Goal: Communication & Community: Answer question/provide support

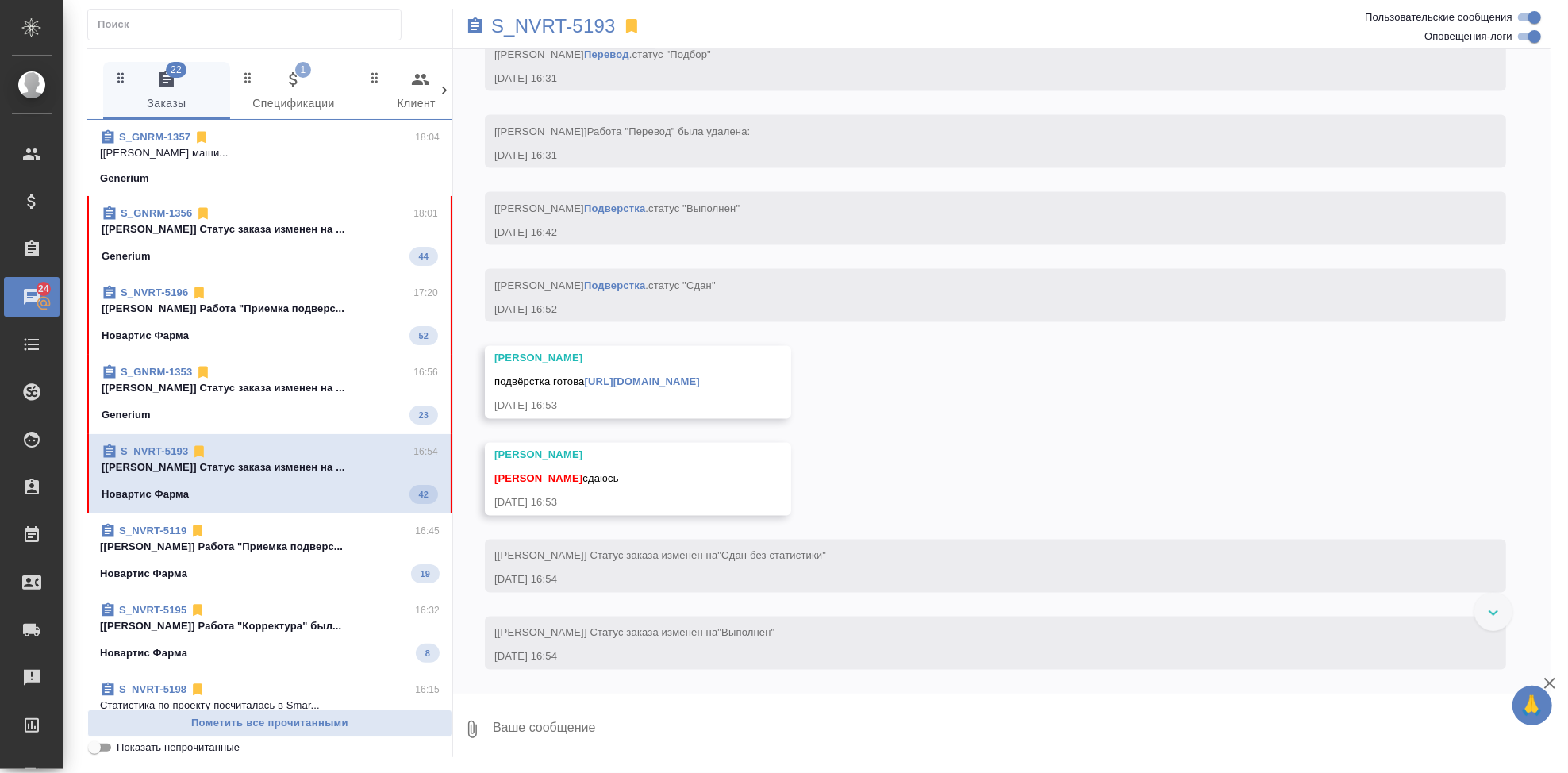
scroll to position [6800, 0]
click at [682, 735] on textarea at bounding box center [1021, 729] width 1060 height 54
type textarea "спасибо"
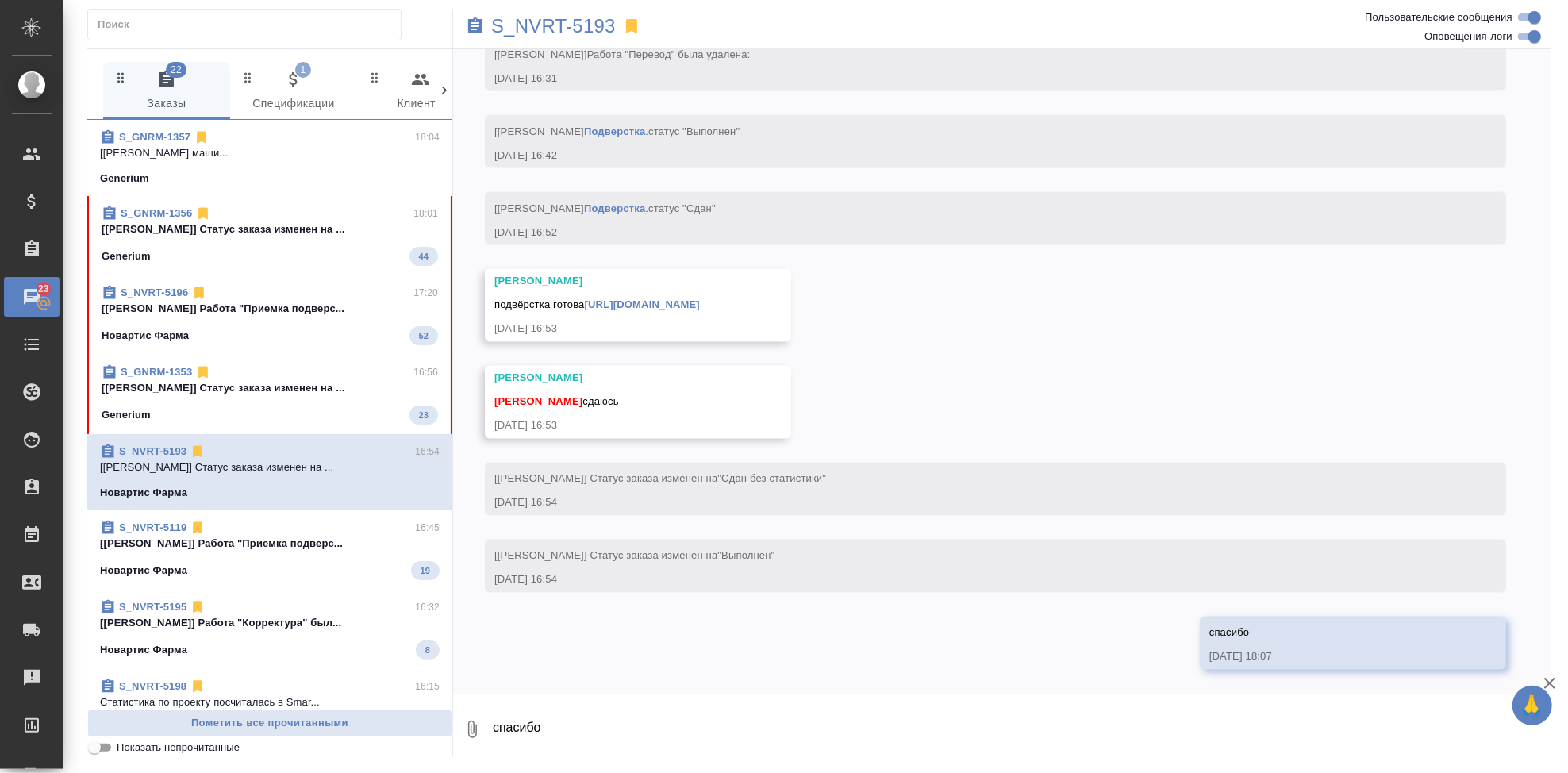
scroll to position [6945, 0]
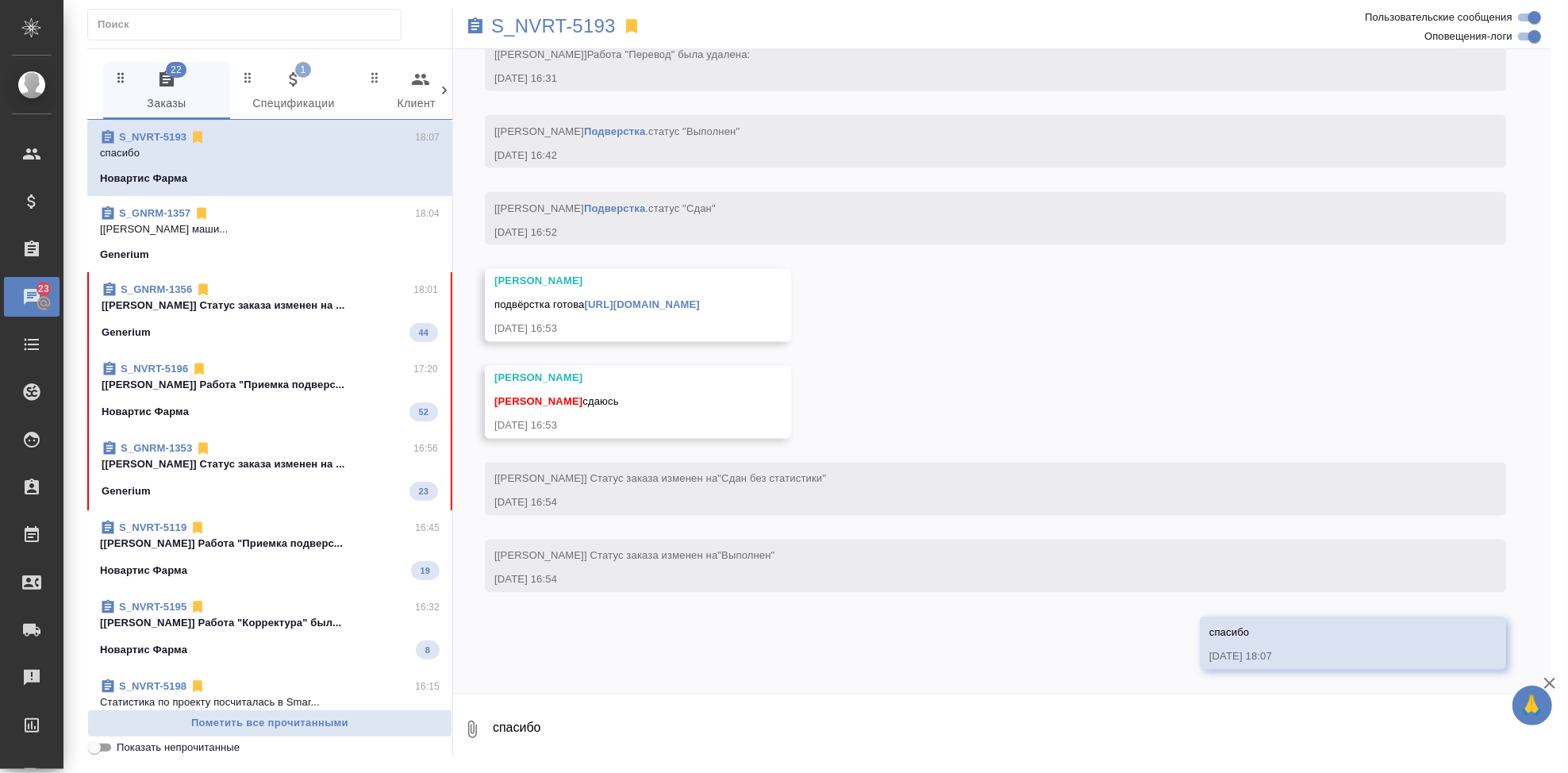
click at [700, 299] on link "[URL][DOMAIN_NAME]" at bounding box center [642, 305] width 115 height 12
click at [220, 475] on span "S_GNRM-1353 16:56 [[PERSON_NAME]] Статус заказа изменен на ... Generium 23" at bounding box center [270, 470] width 337 height 60
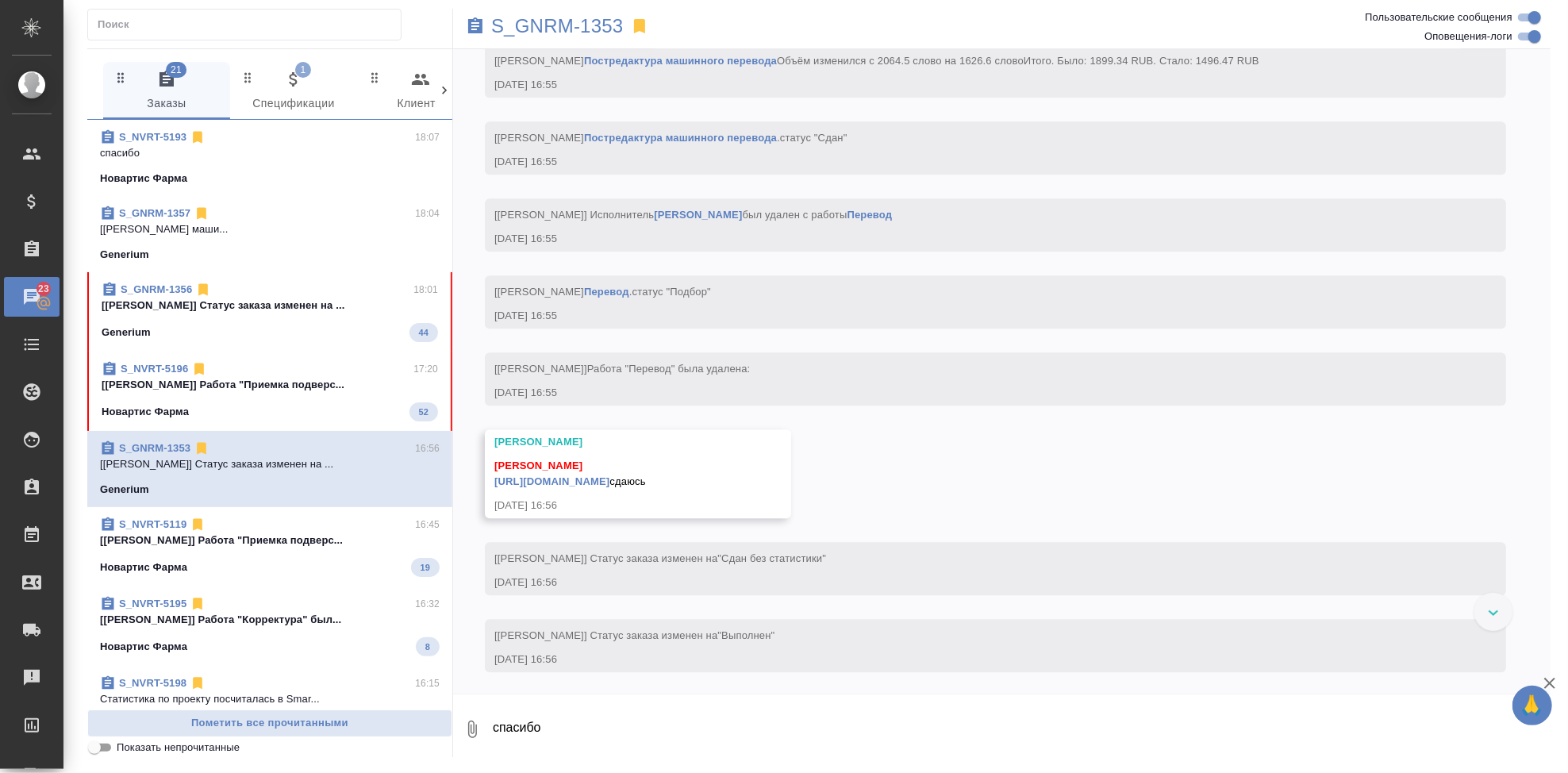
scroll to position [12717, 0]
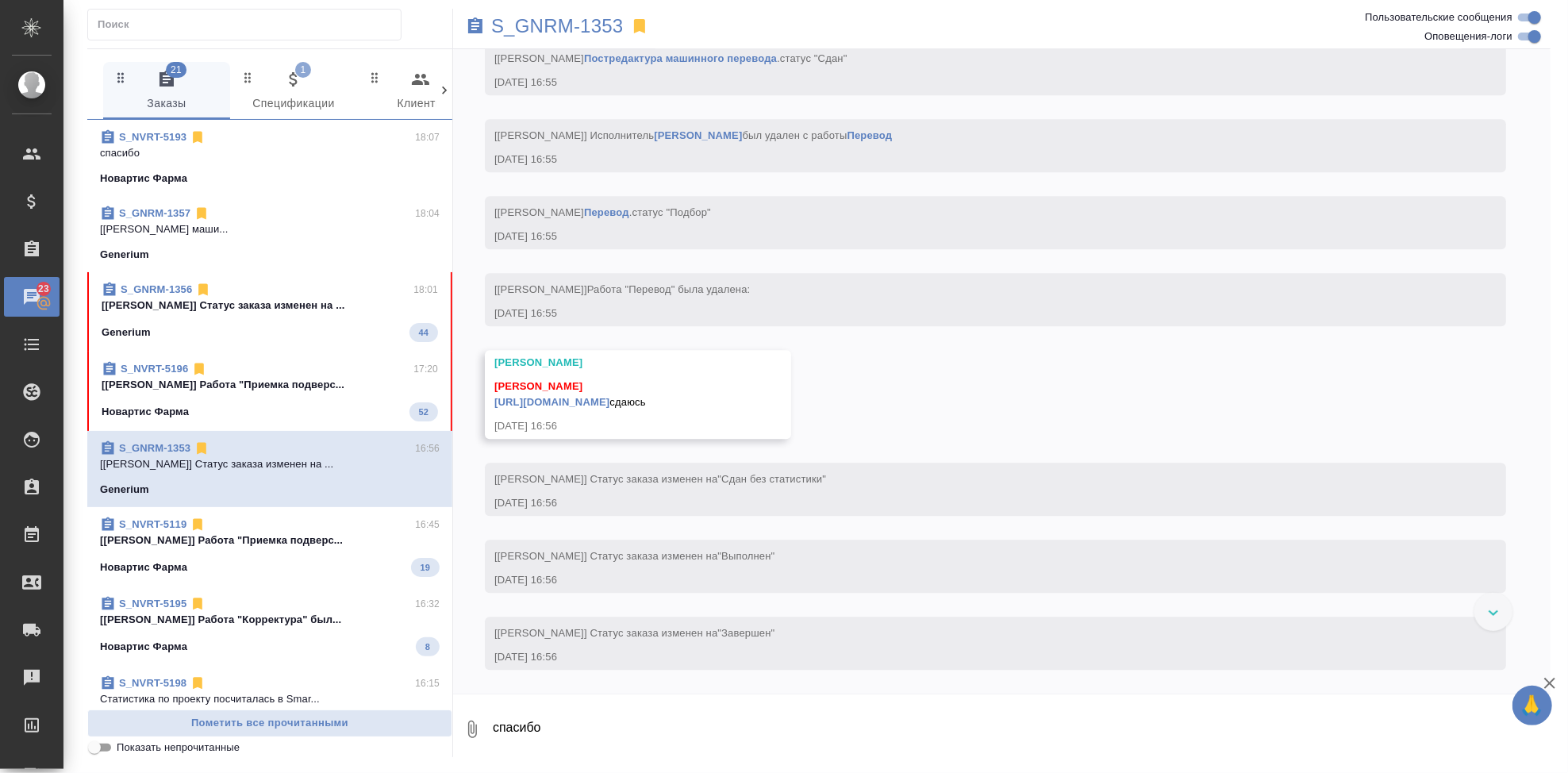
click at [698, 731] on textarea "спасибо" at bounding box center [1021, 729] width 1060 height 54
type textarea "спасибо"
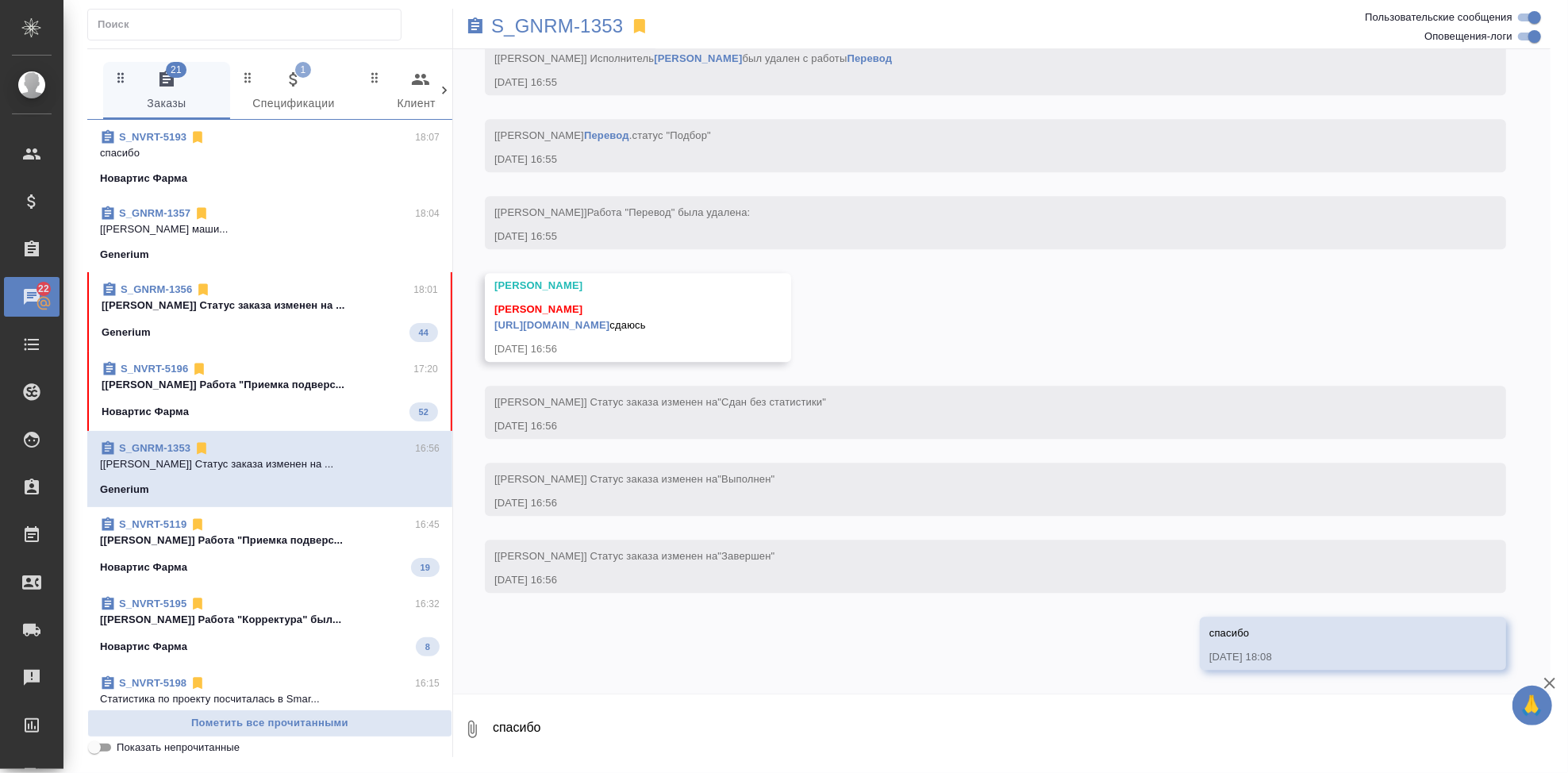
scroll to position [12883, 0]
click at [609, 319] on link "[URL][DOMAIN_NAME]" at bounding box center [552, 324] width 115 height 12
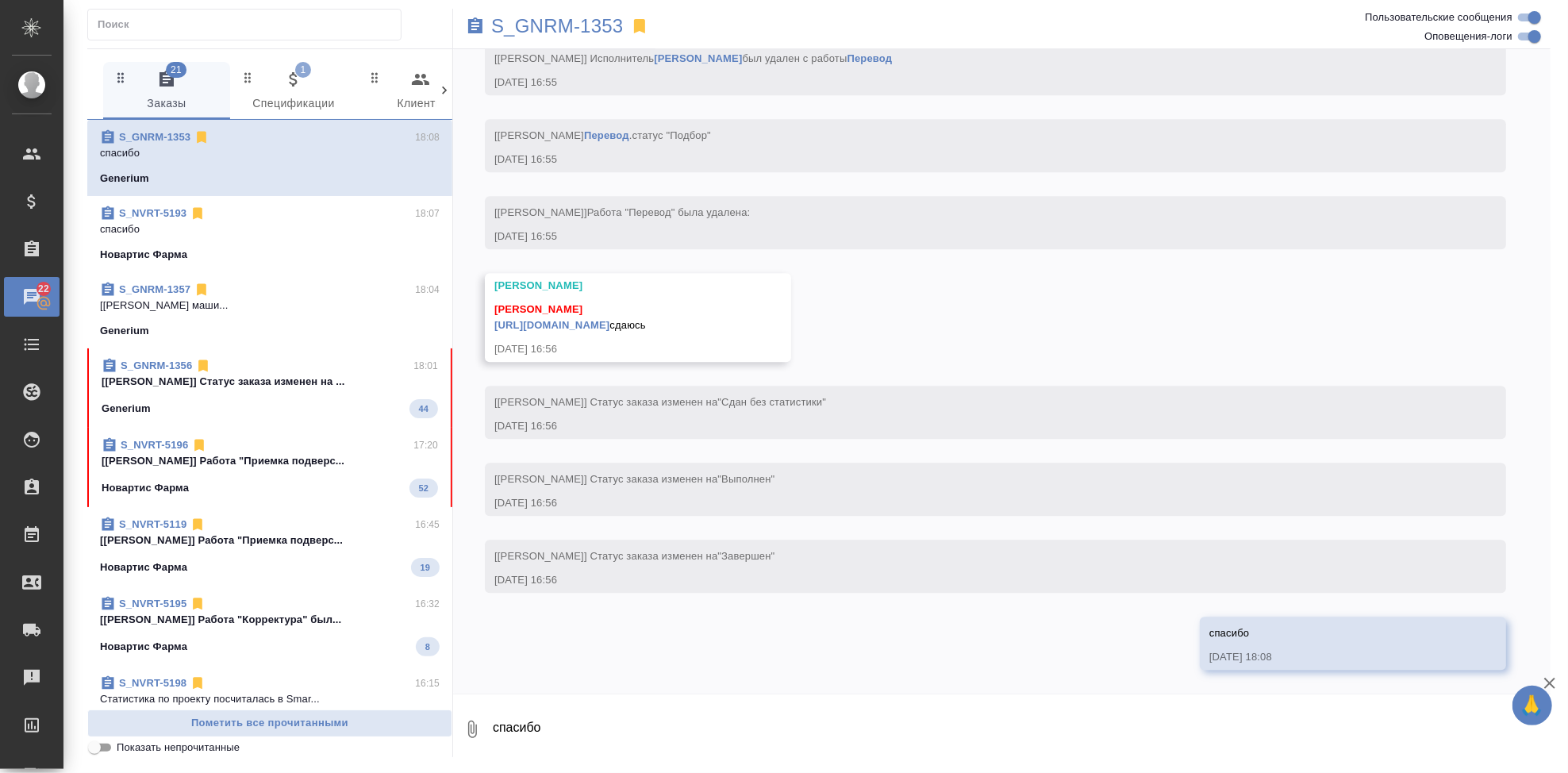
click at [242, 468] on p "[[PERSON_NAME]] Работа "Приемка подверс..." at bounding box center [270, 461] width 337 height 16
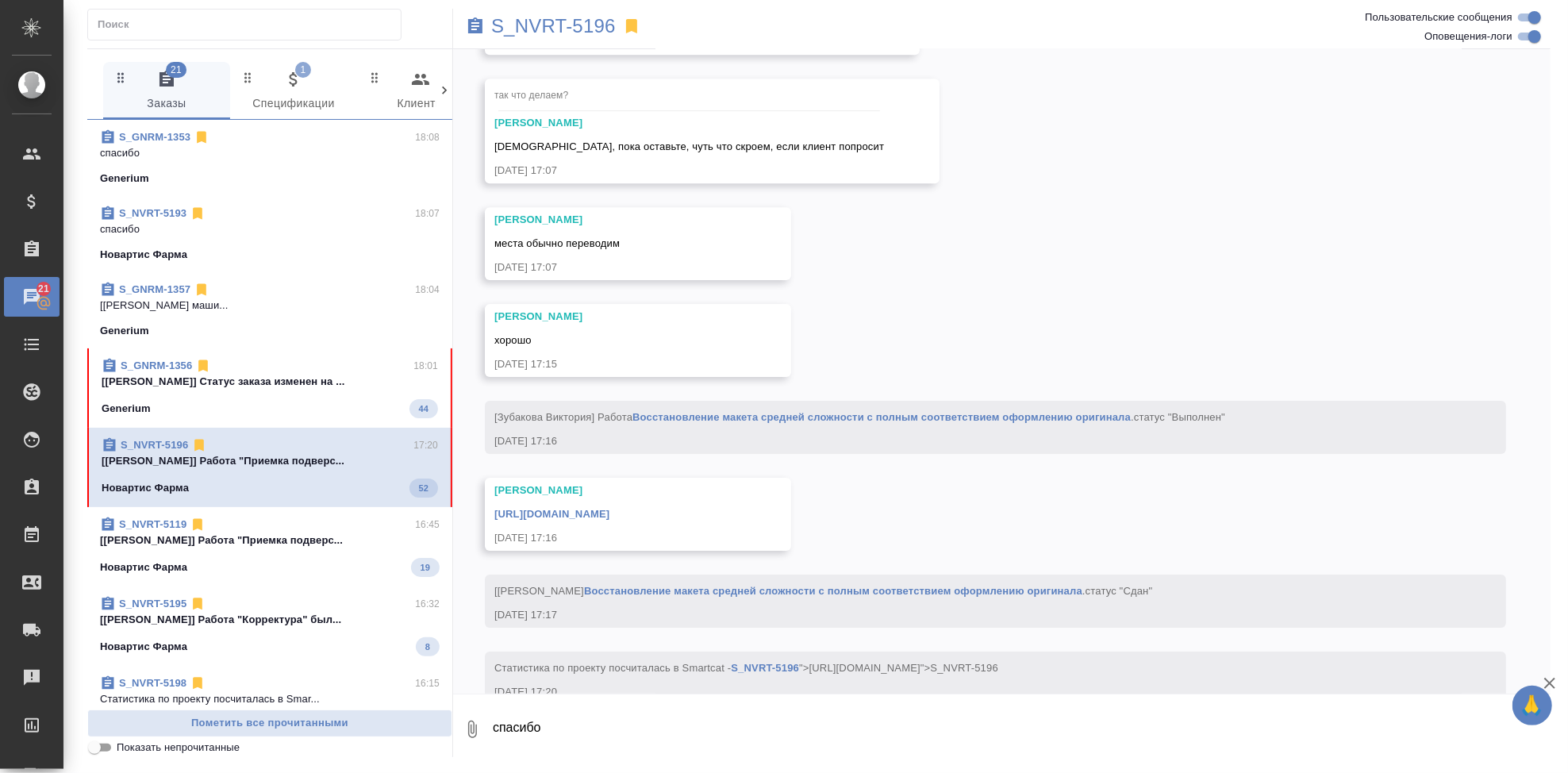
click at [645, 713] on textarea "спасибо" at bounding box center [1021, 729] width 1060 height 54
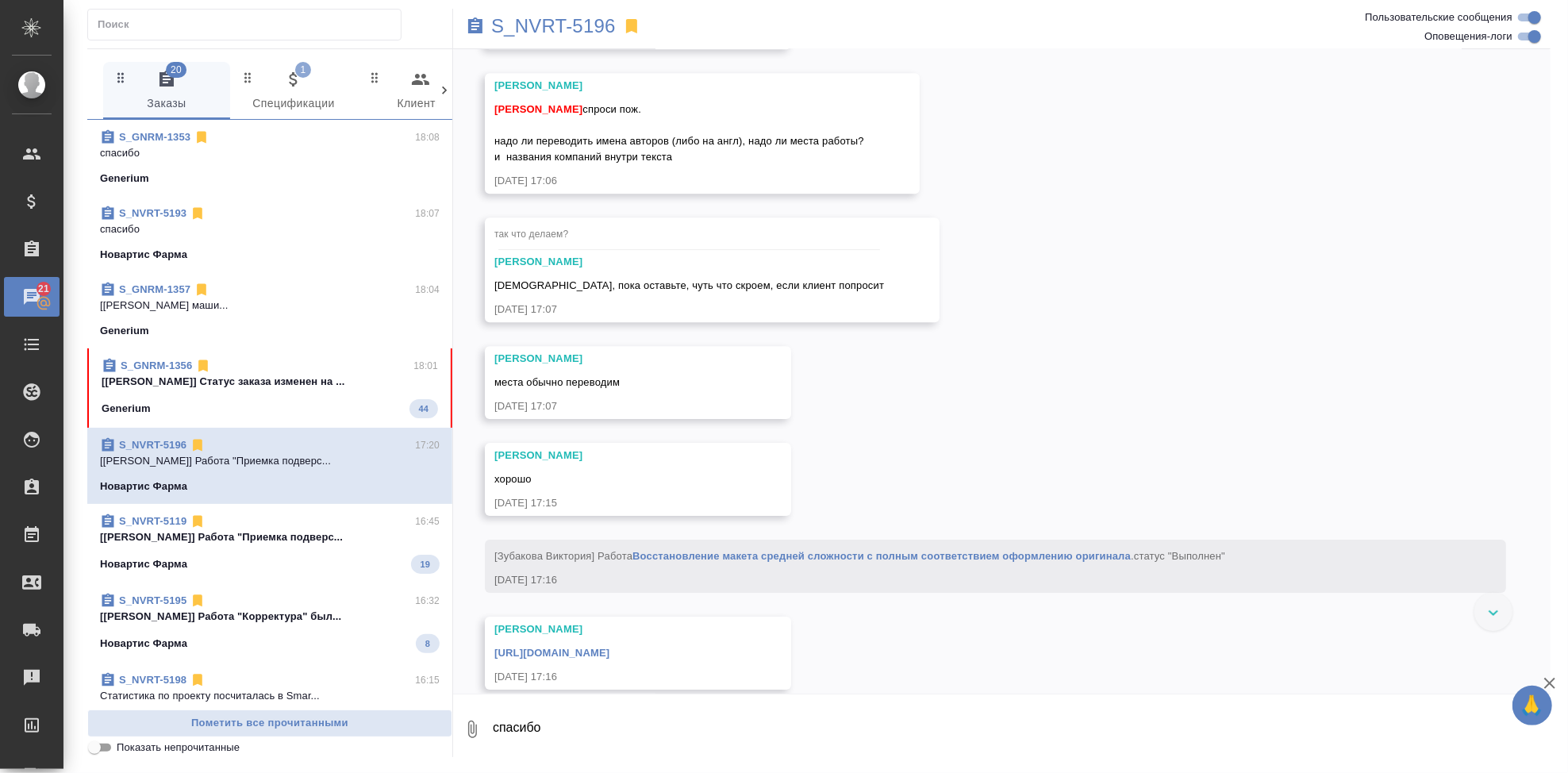
scroll to position [8350, 0]
drag, startPoint x: 655, startPoint y: 347, endPoint x: 485, endPoint y: 334, distance: 170.5
click at [485, 196] on div "[PERSON_NAME] [PERSON_NAME] спроси пож. надо ли переводить имена авторов (либо …" at bounding box center [702, 135] width 435 height 120
copy span "надо ли переводить имена авторов (либо на англ), надо ли места работы? и назван…"
click at [593, 722] on textarea "спасибо" at bounding box center [1021, 729] width 1060 height 54
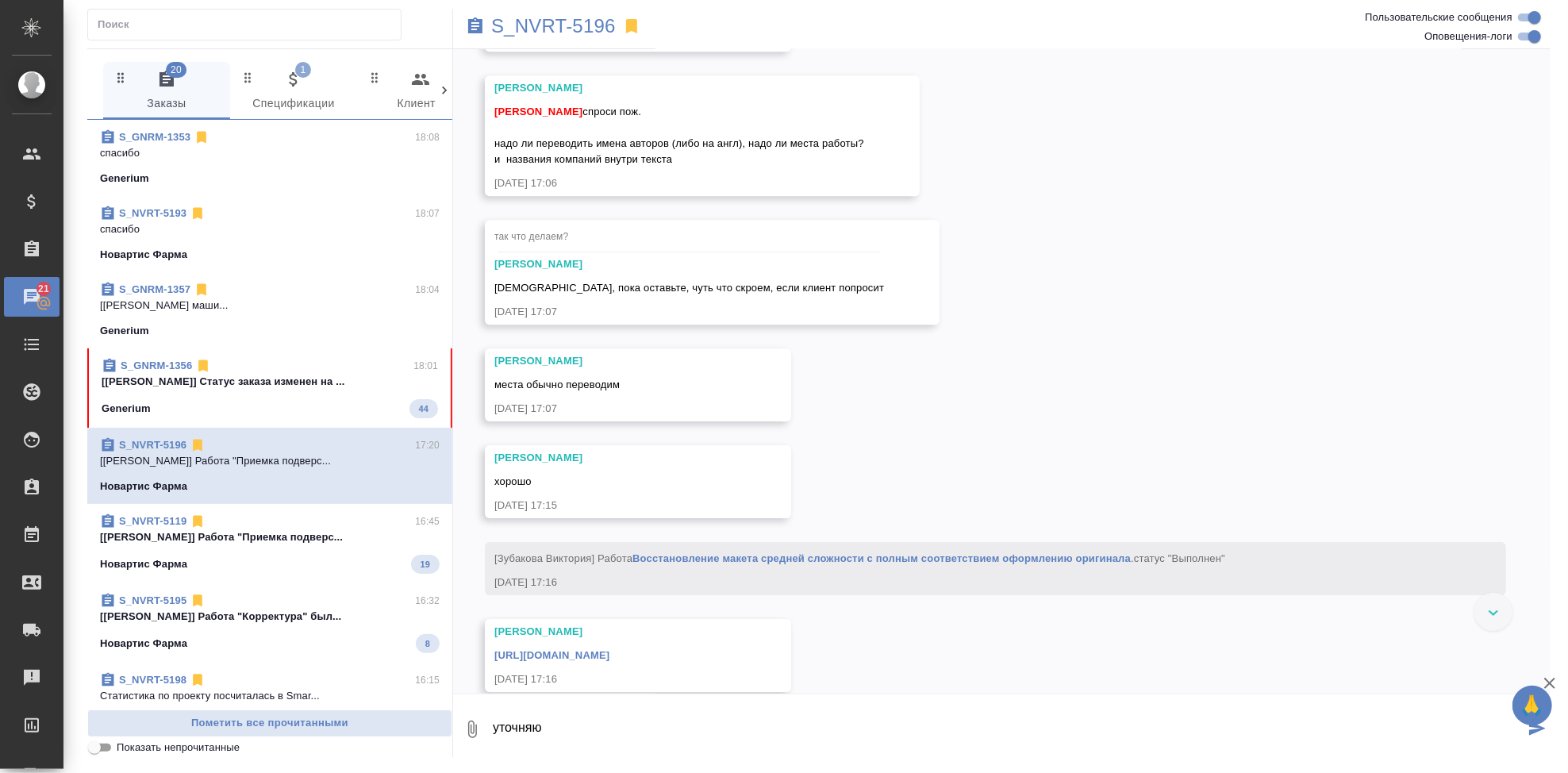
type textarea "уточняю"
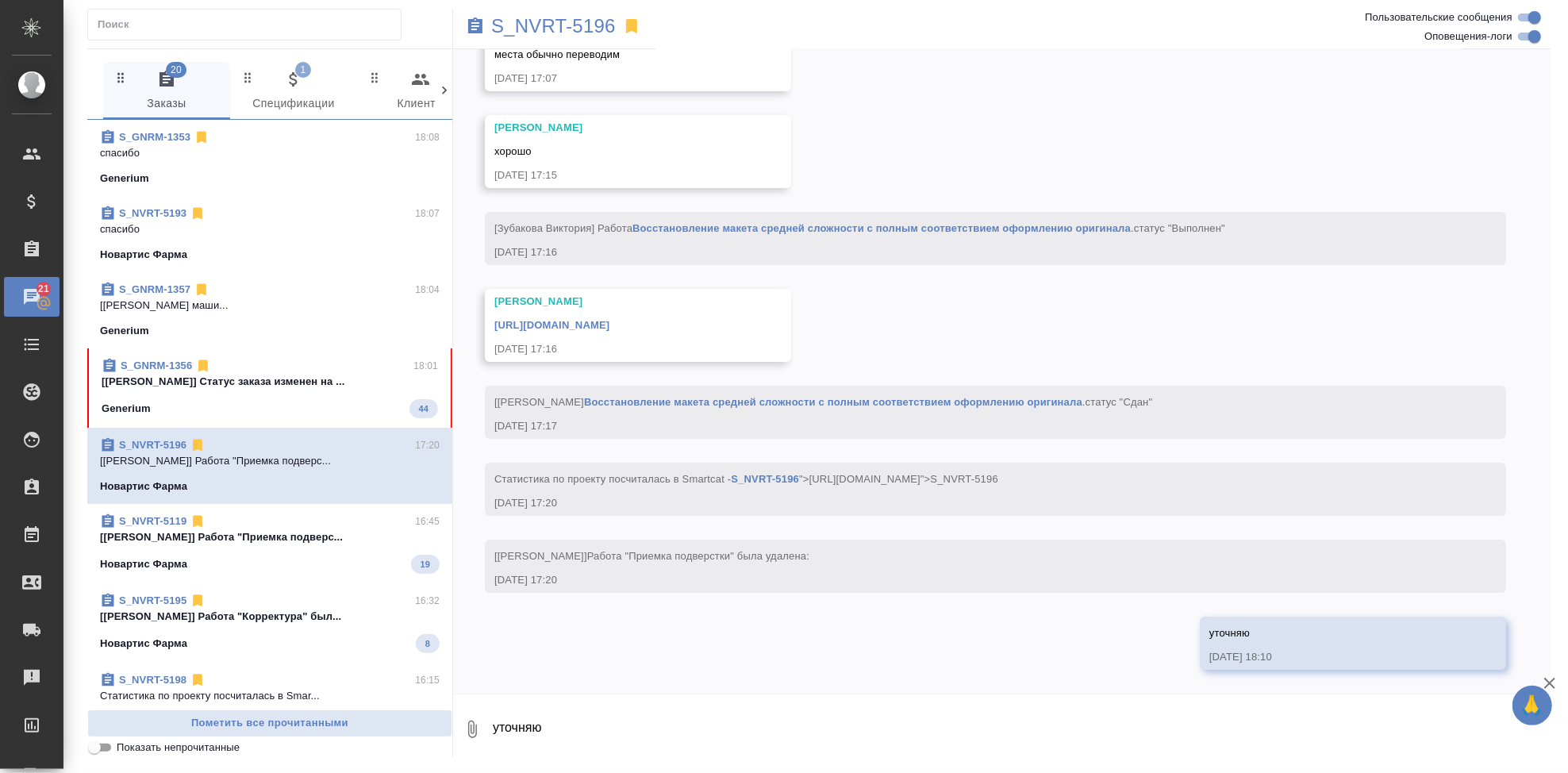
scroll to position [8867, 0]
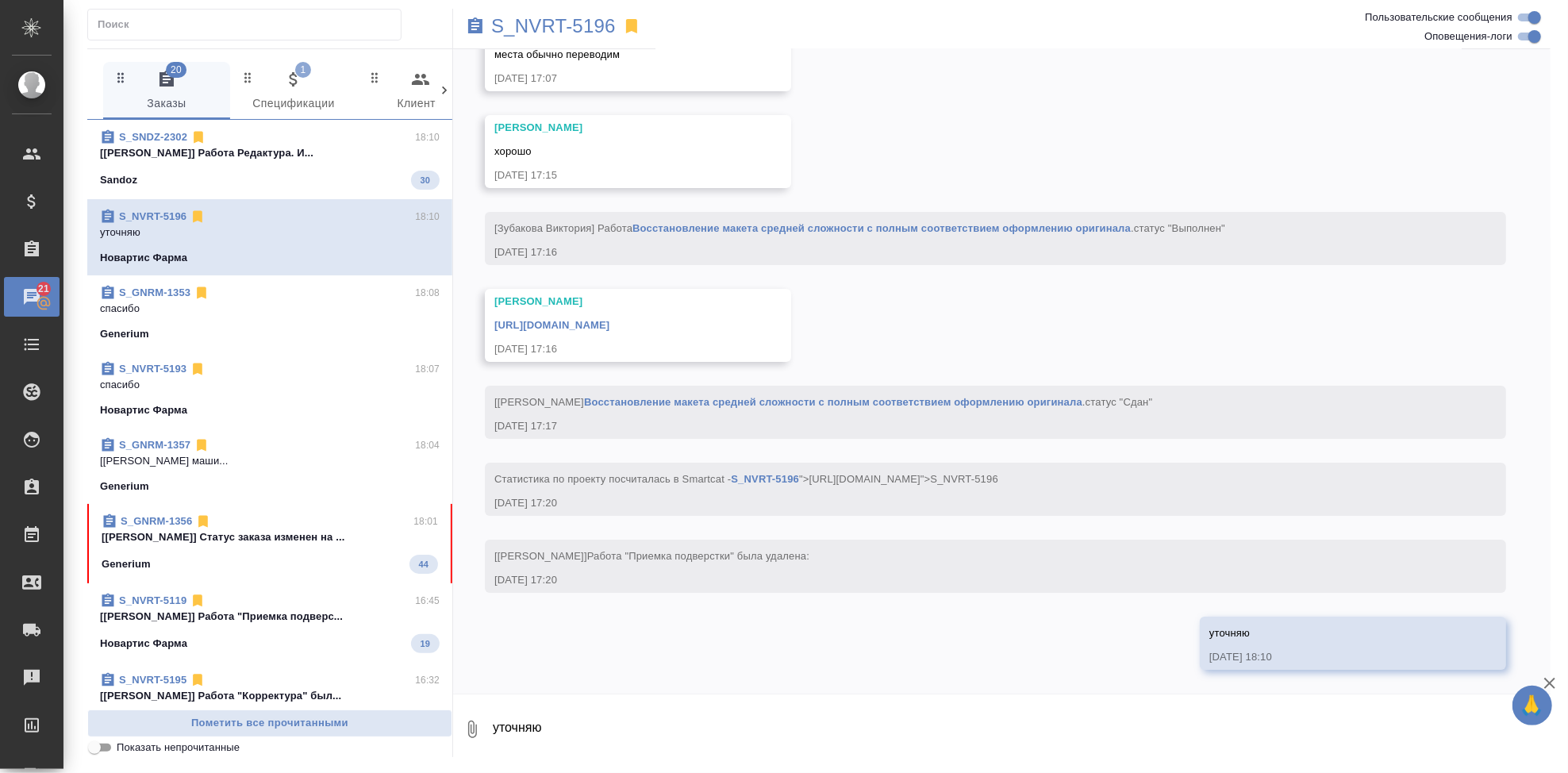
click at [648, 722] on textarea "уточняю" at bounding box center [1021, 729] width 1060 height 54
type textarea "про имена в тз было"
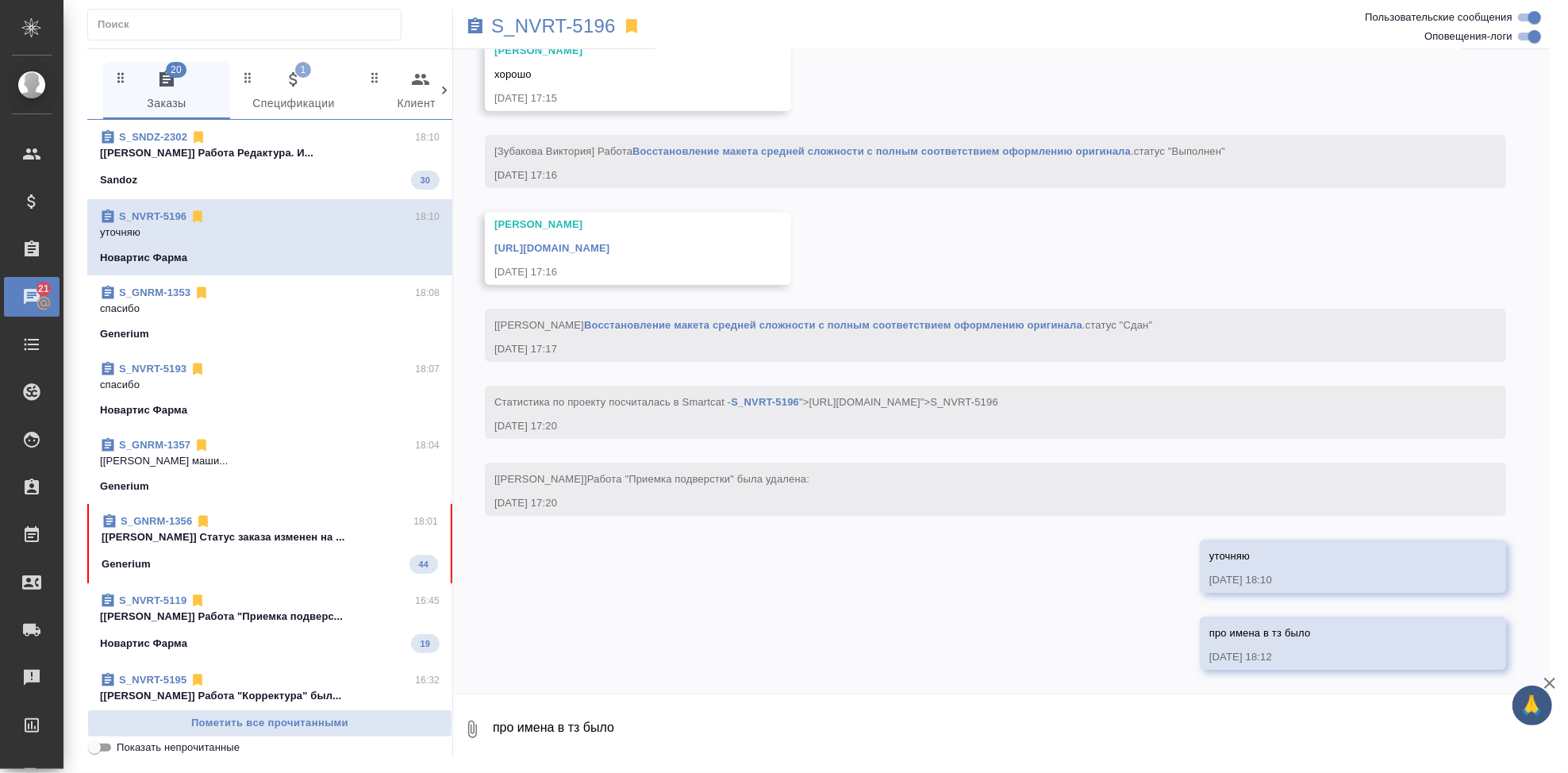
scroll to position [8945, 0]
click at [195, 571] on div "Generium 44" at bounding box center [270, 564] width 337 height 19
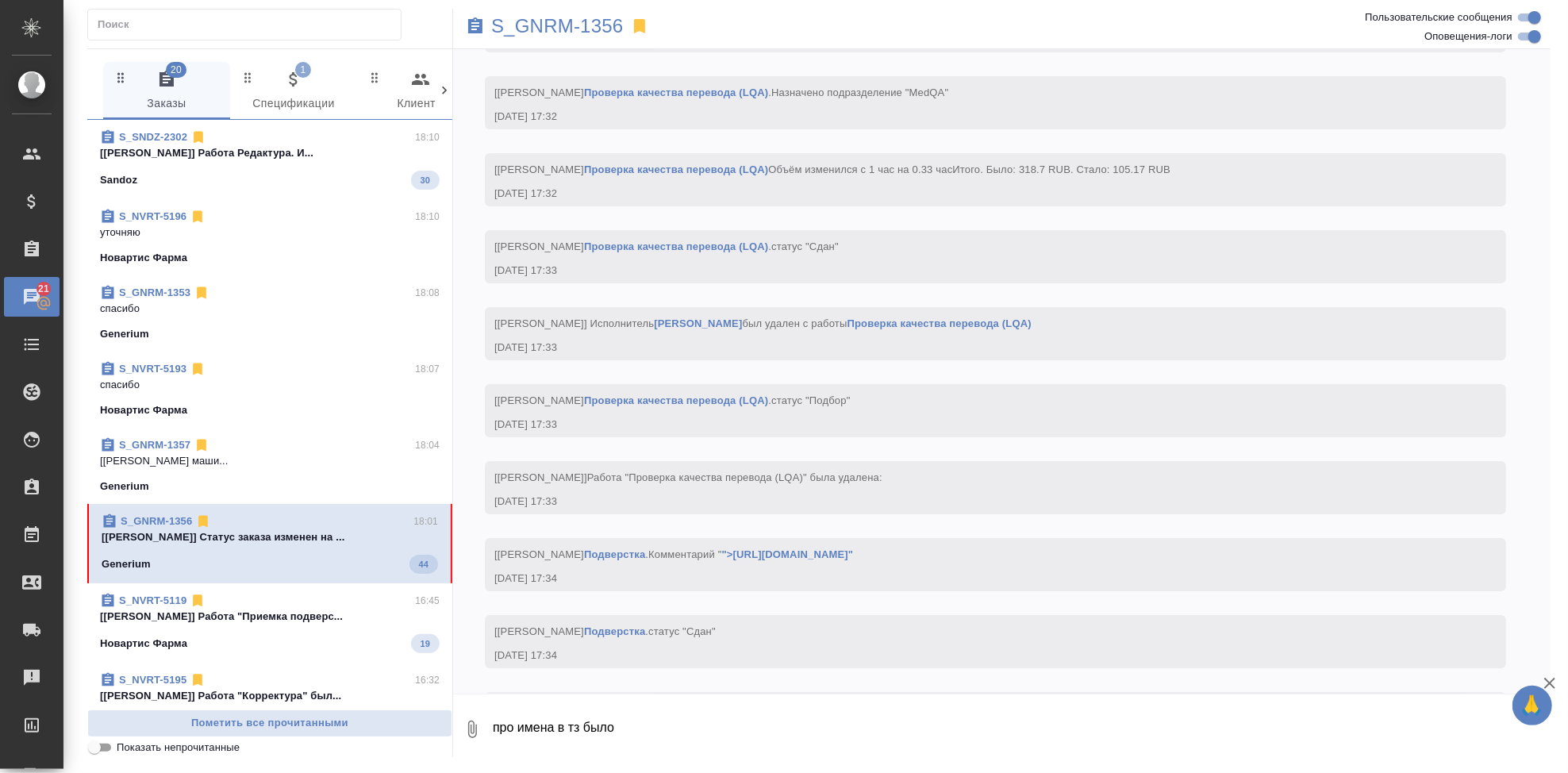
scroll to position [9861, 0]
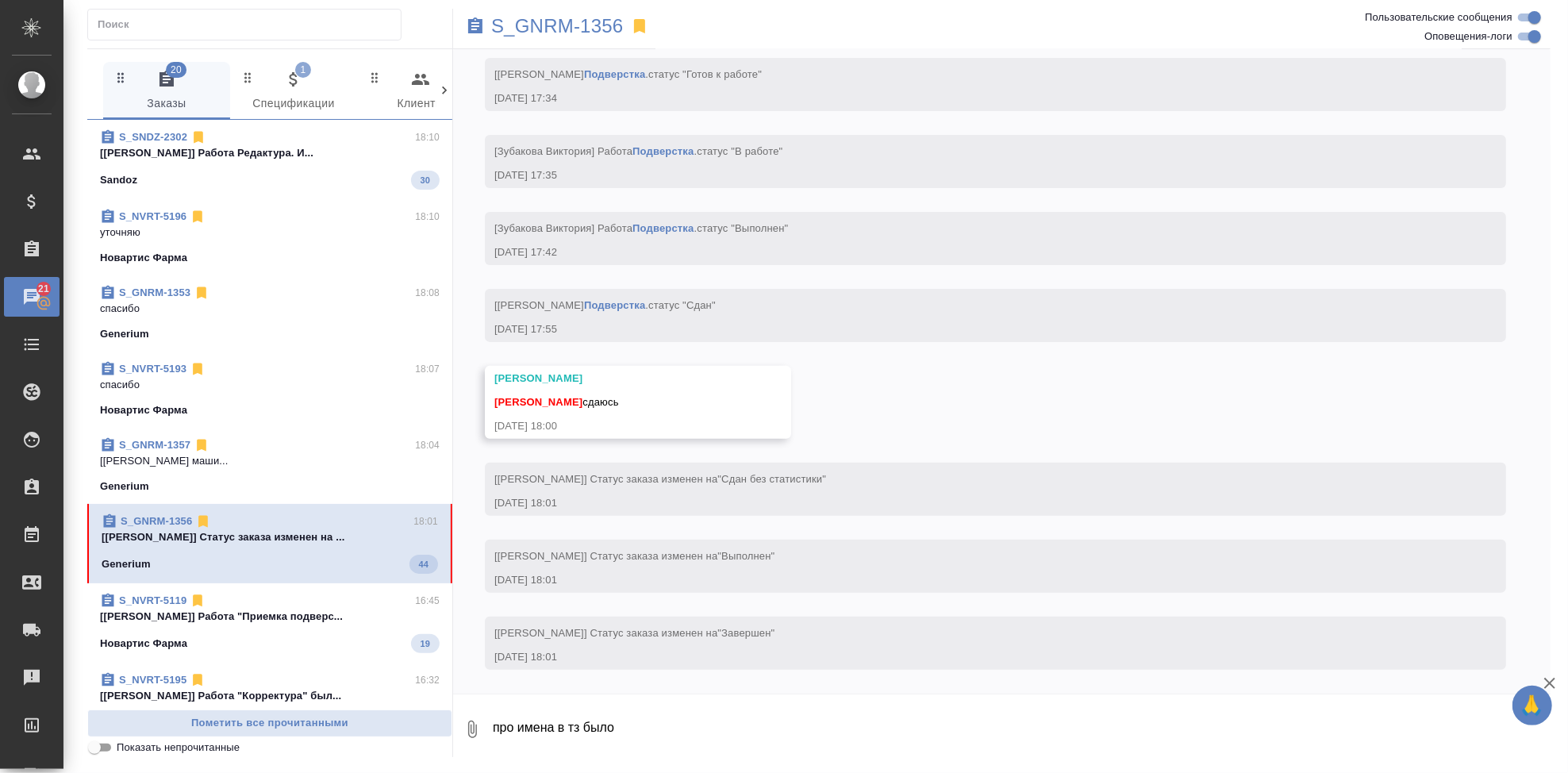
click at [637, 733] on textarea "про имена в тз было" at bounding box center [1021, 729] width 1060 height 54
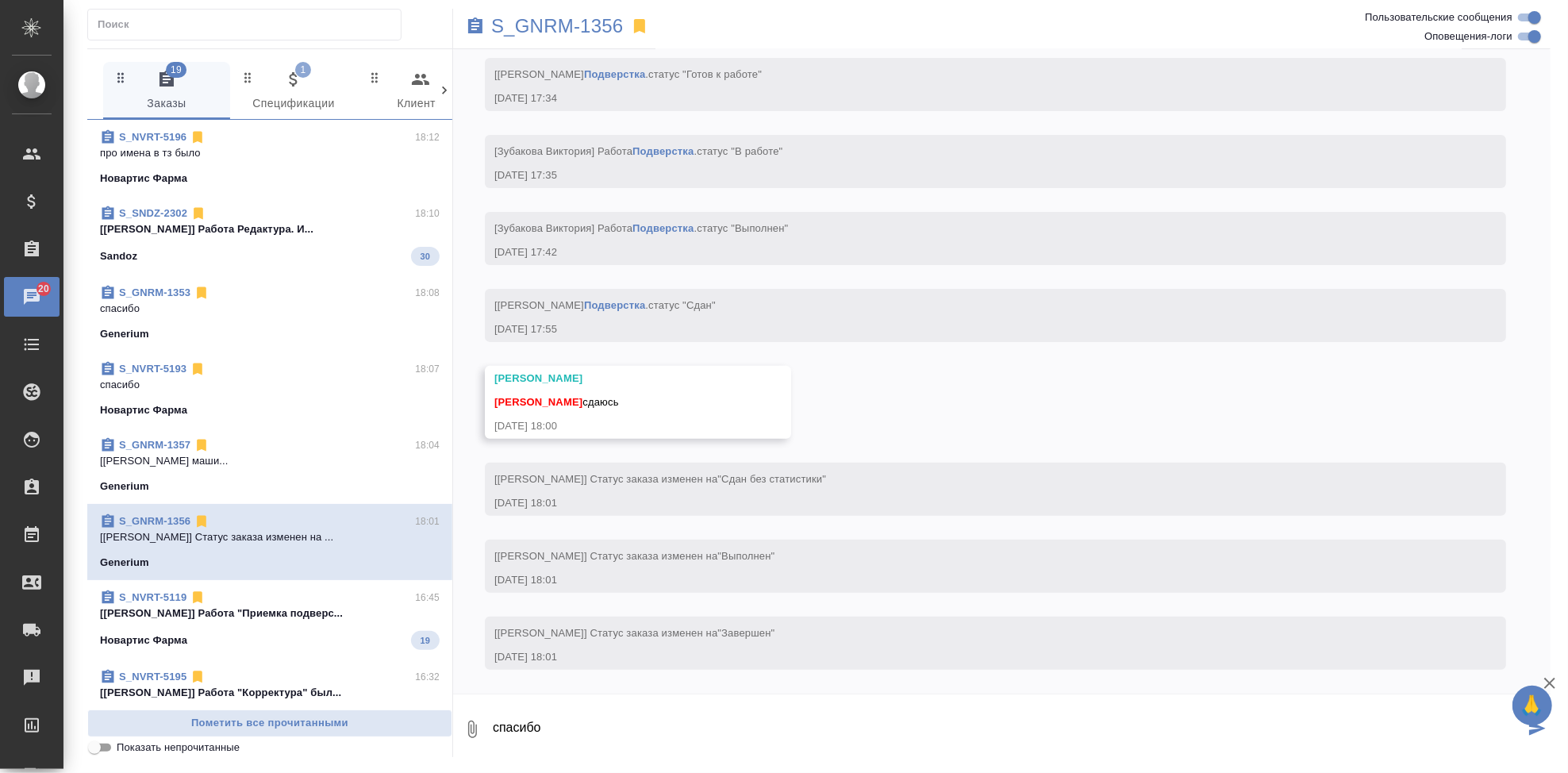
type textarea "спасибо"
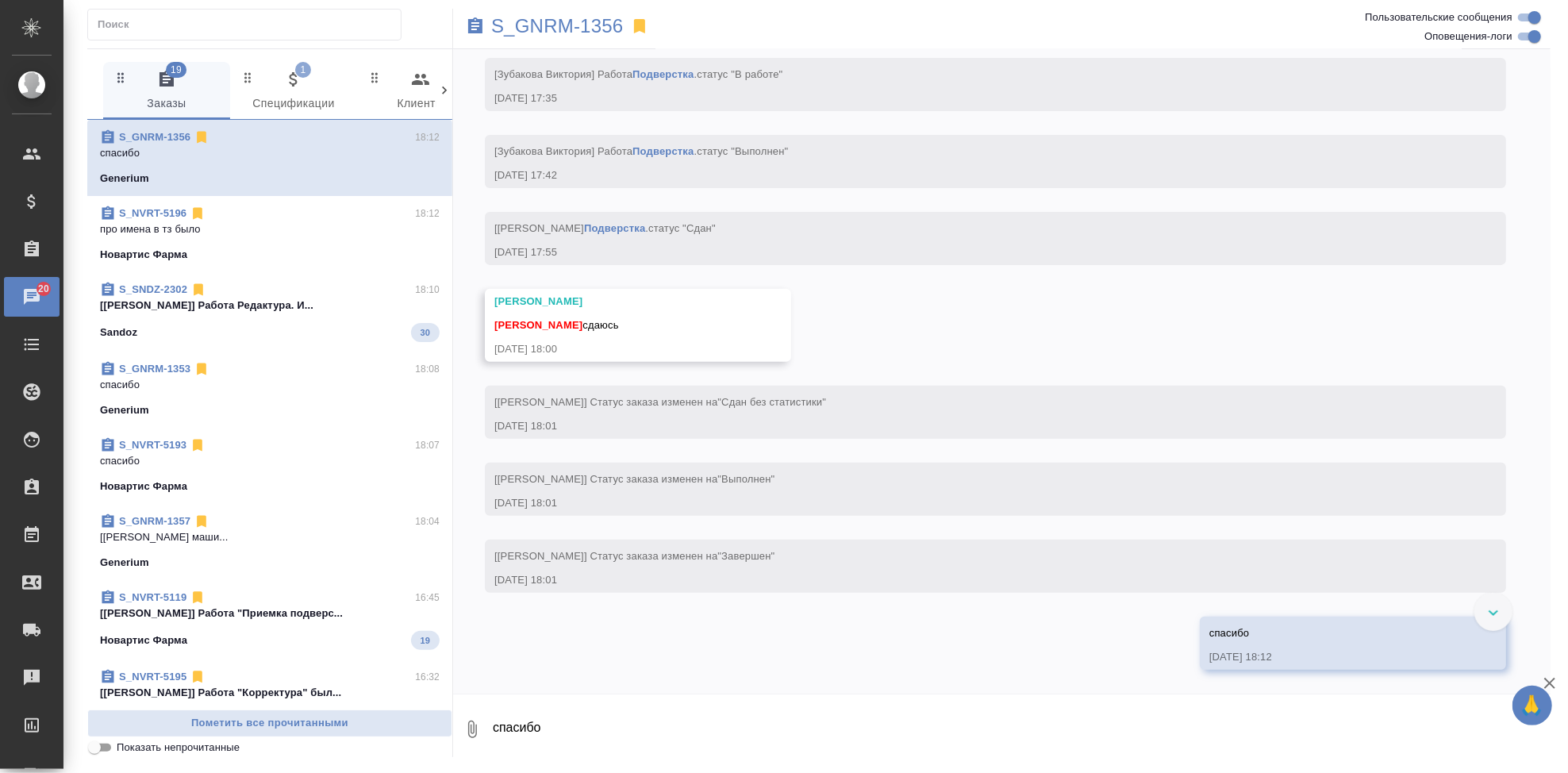
scroll to position [9762, 0]
click at [558, 736] on textarea "спасибо" at bounding box center [1021, 729] width 1060 height 54
type textarea "ссылку не нашла"
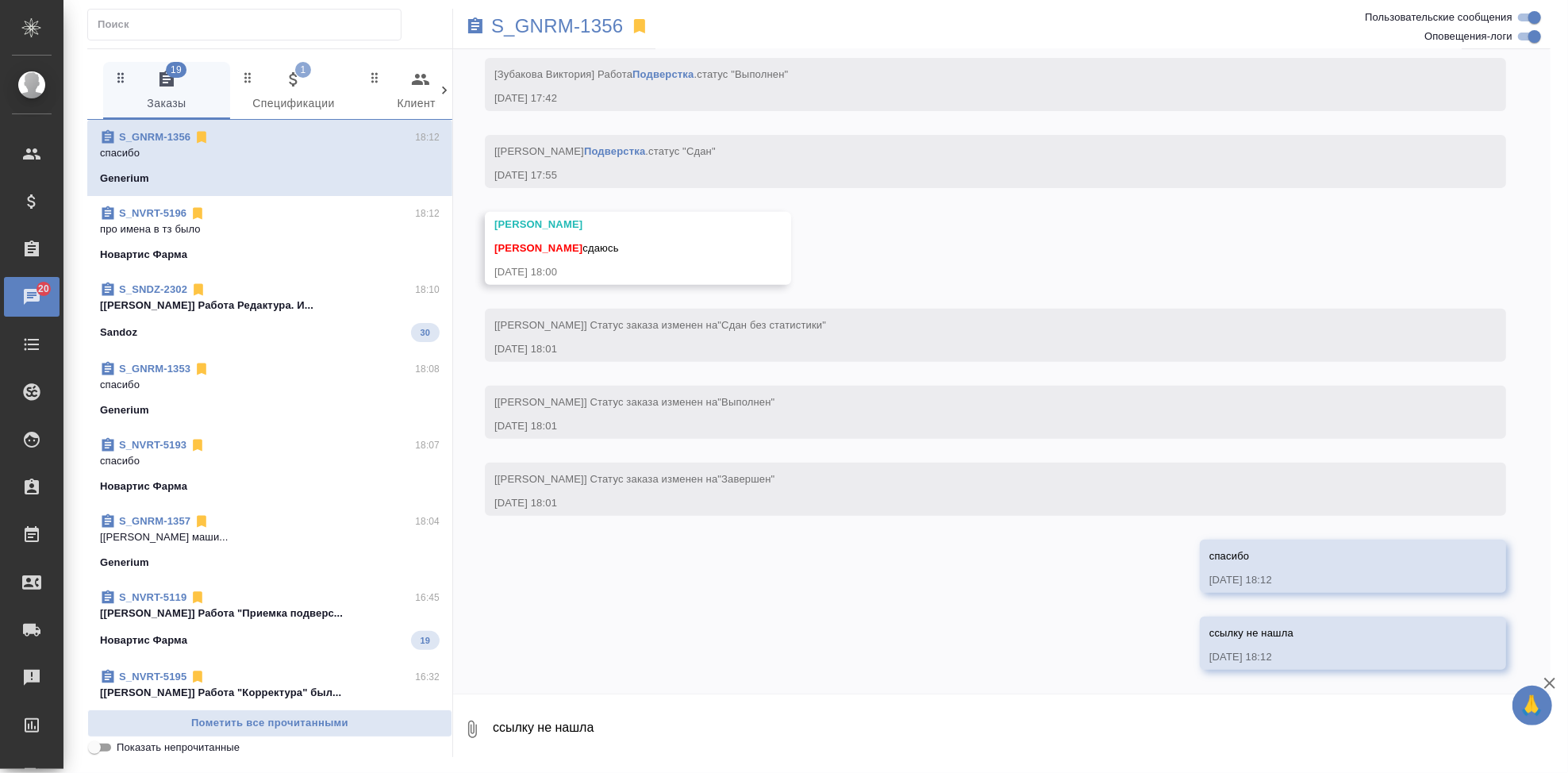
scroll to position [10015, 0]
click at [612, 22] on p "S_GNRM-1356" at bounding box center [558, 27] width 133 height 16
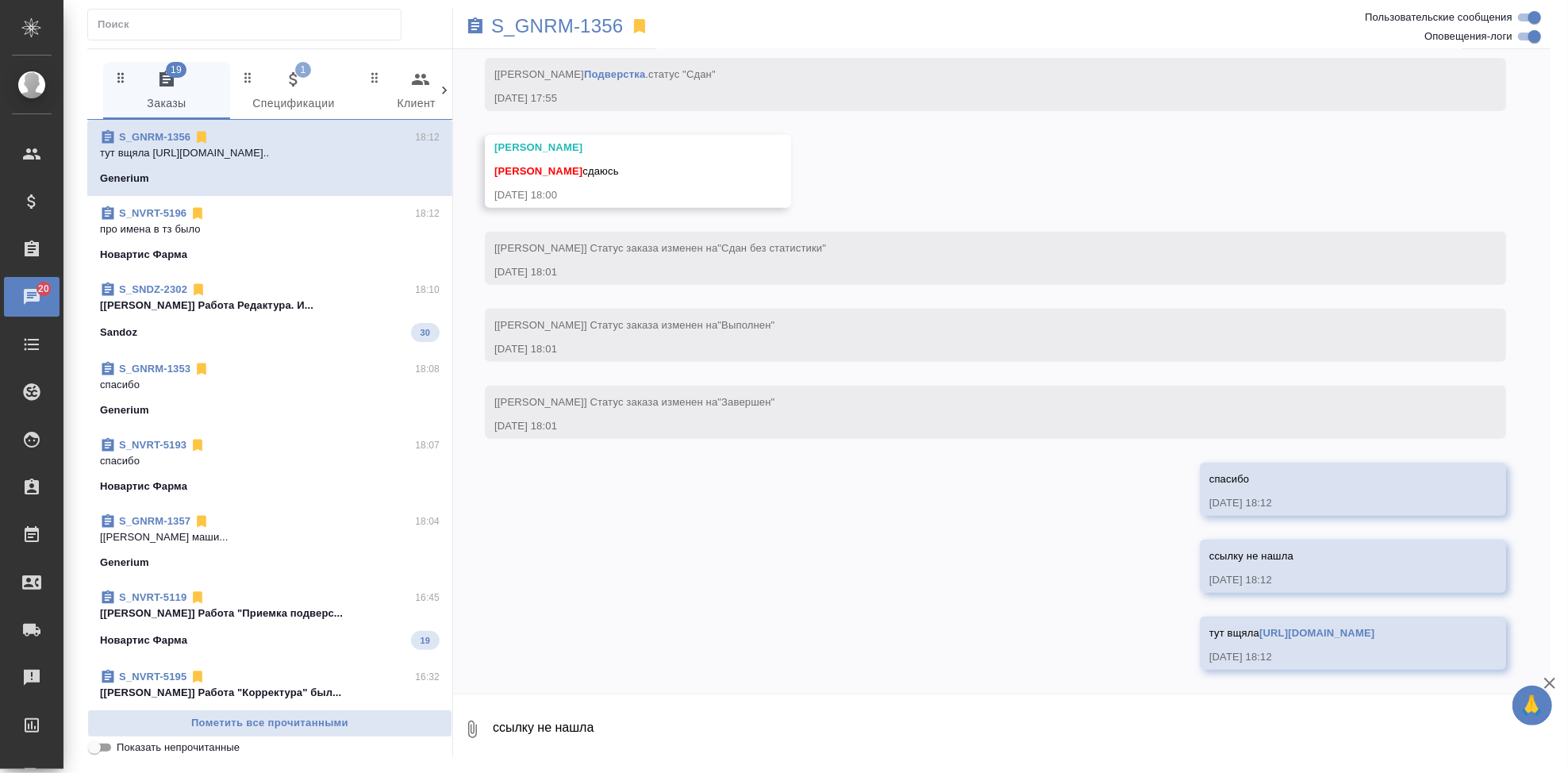
scroll to position [10092, 0]
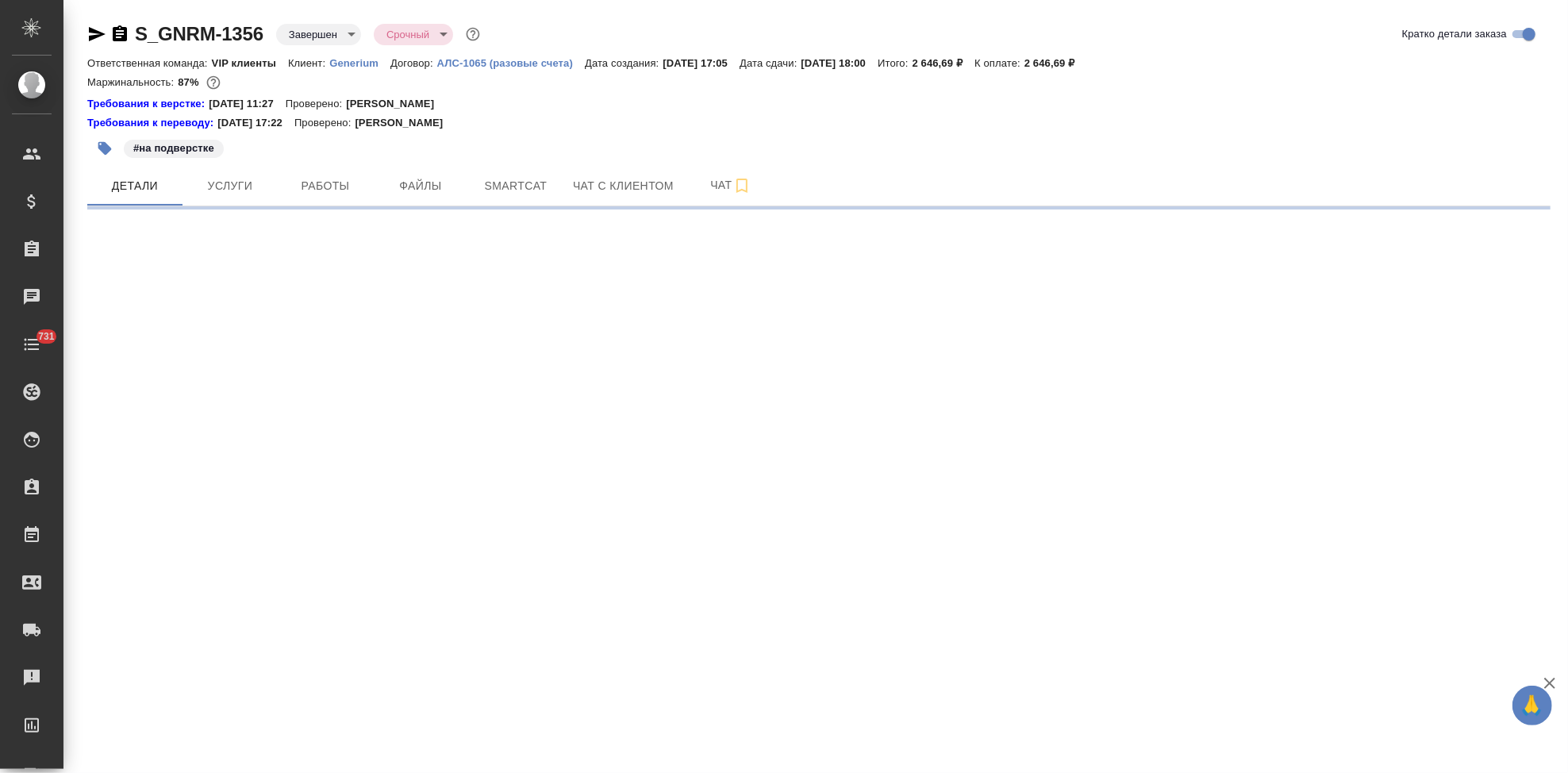
select select "RU"
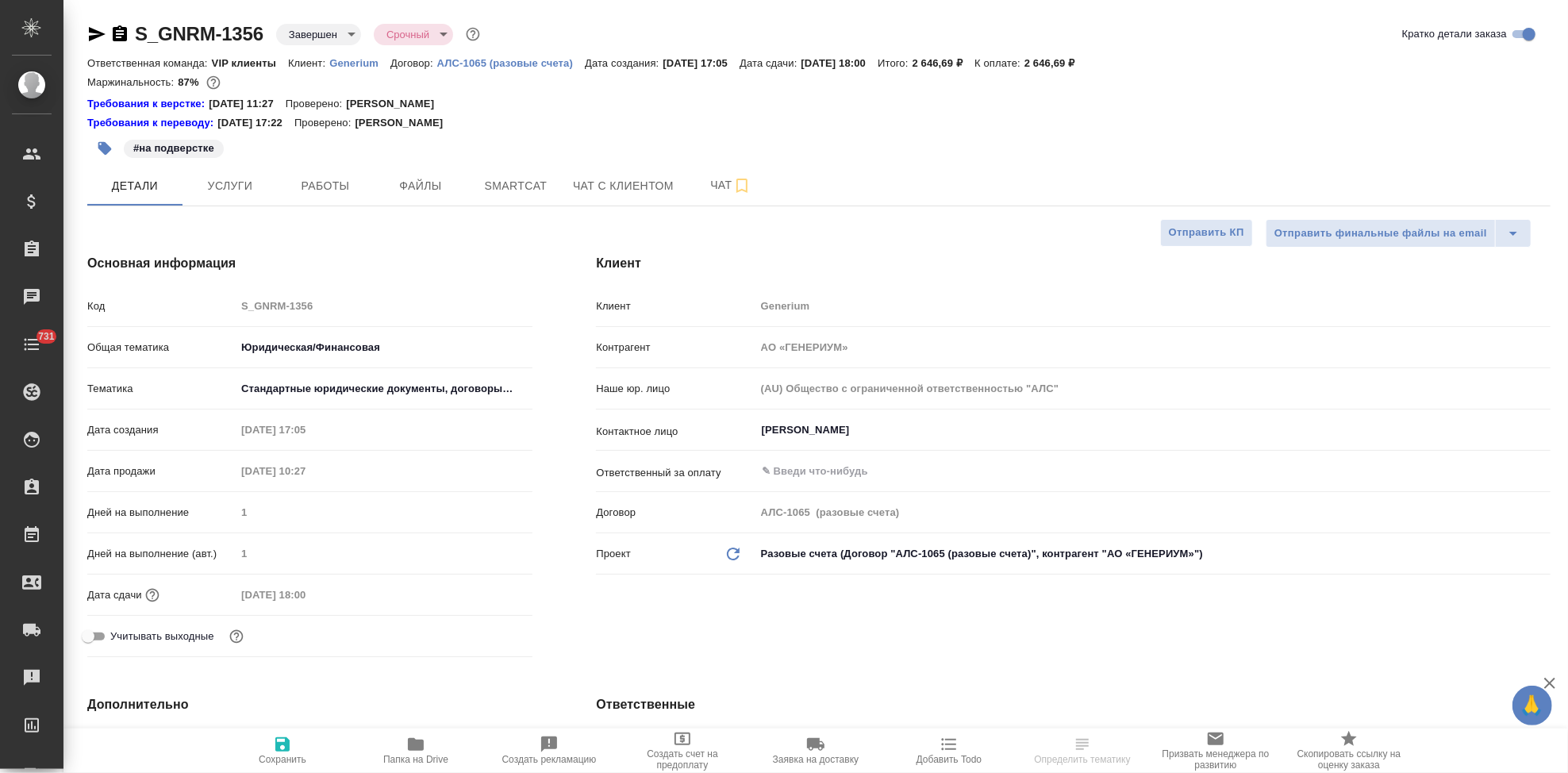
click at [429, 757] on span "Папка на Drive" at bounding box center [415, 759] width 65 height 12
type textarea "x"
type input "[PERSON_NAME]"
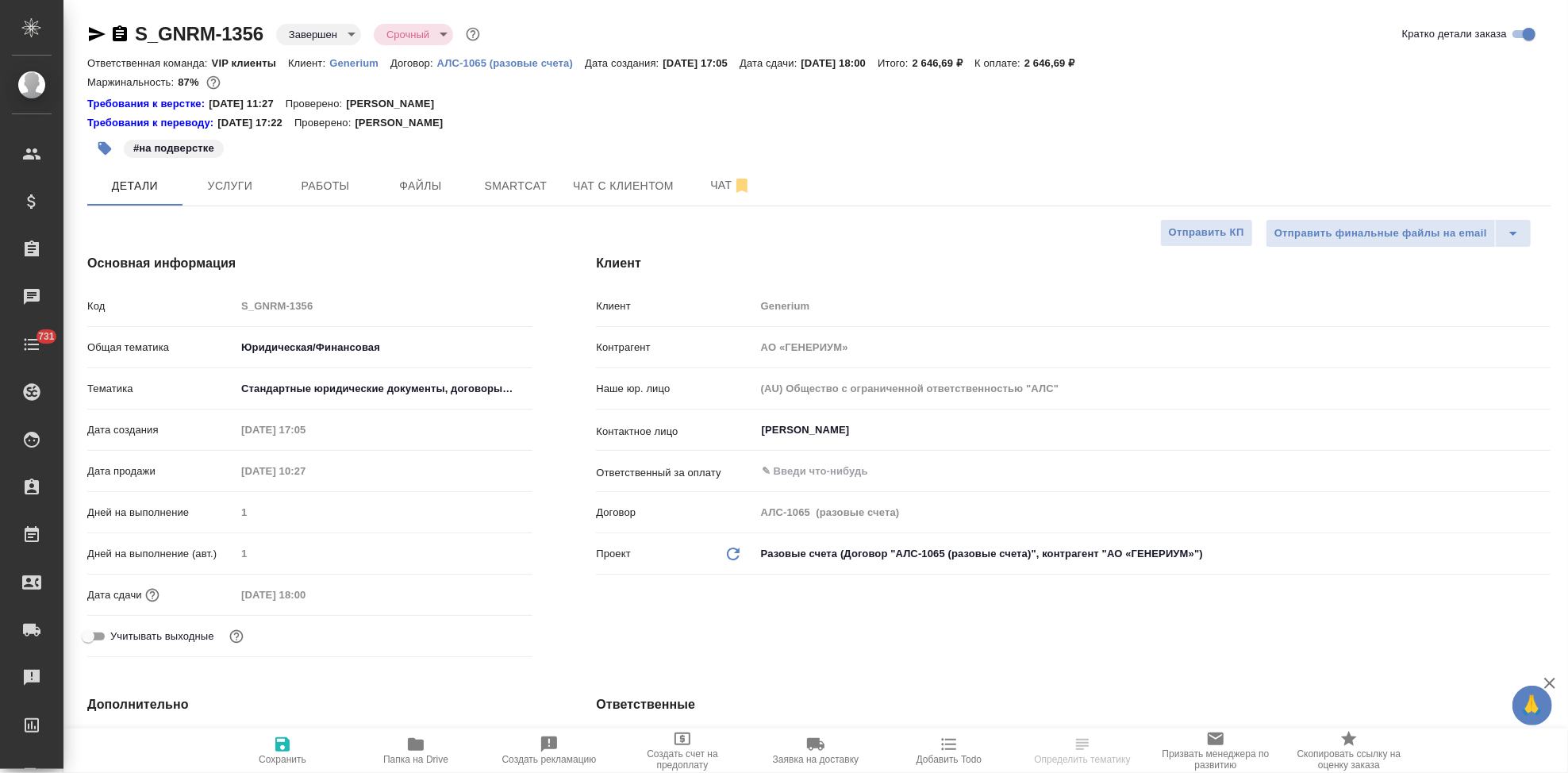
type input "[PERSON_NAME]"
type textarea "x"
select select "RU"
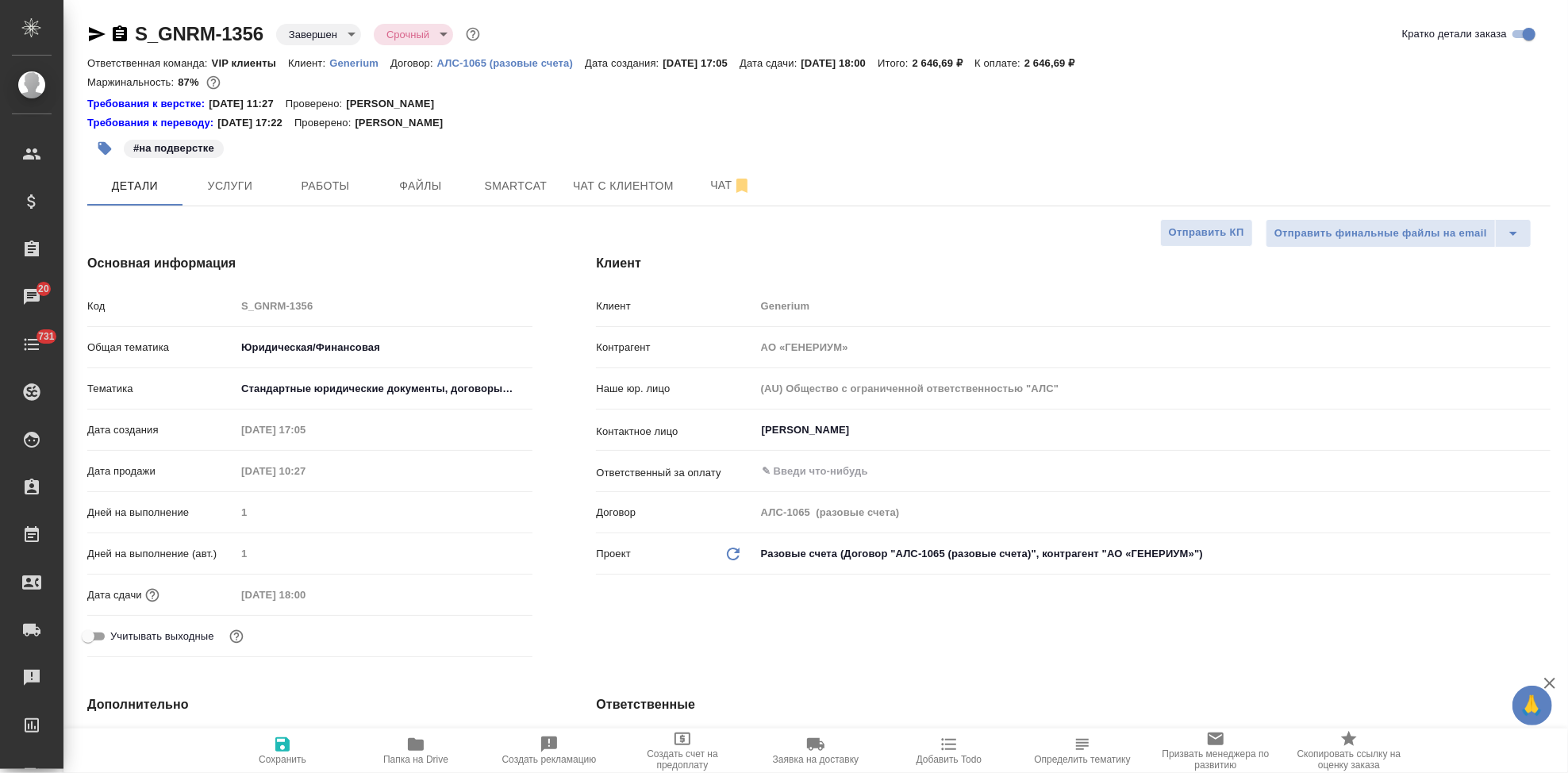
type textarea "x"
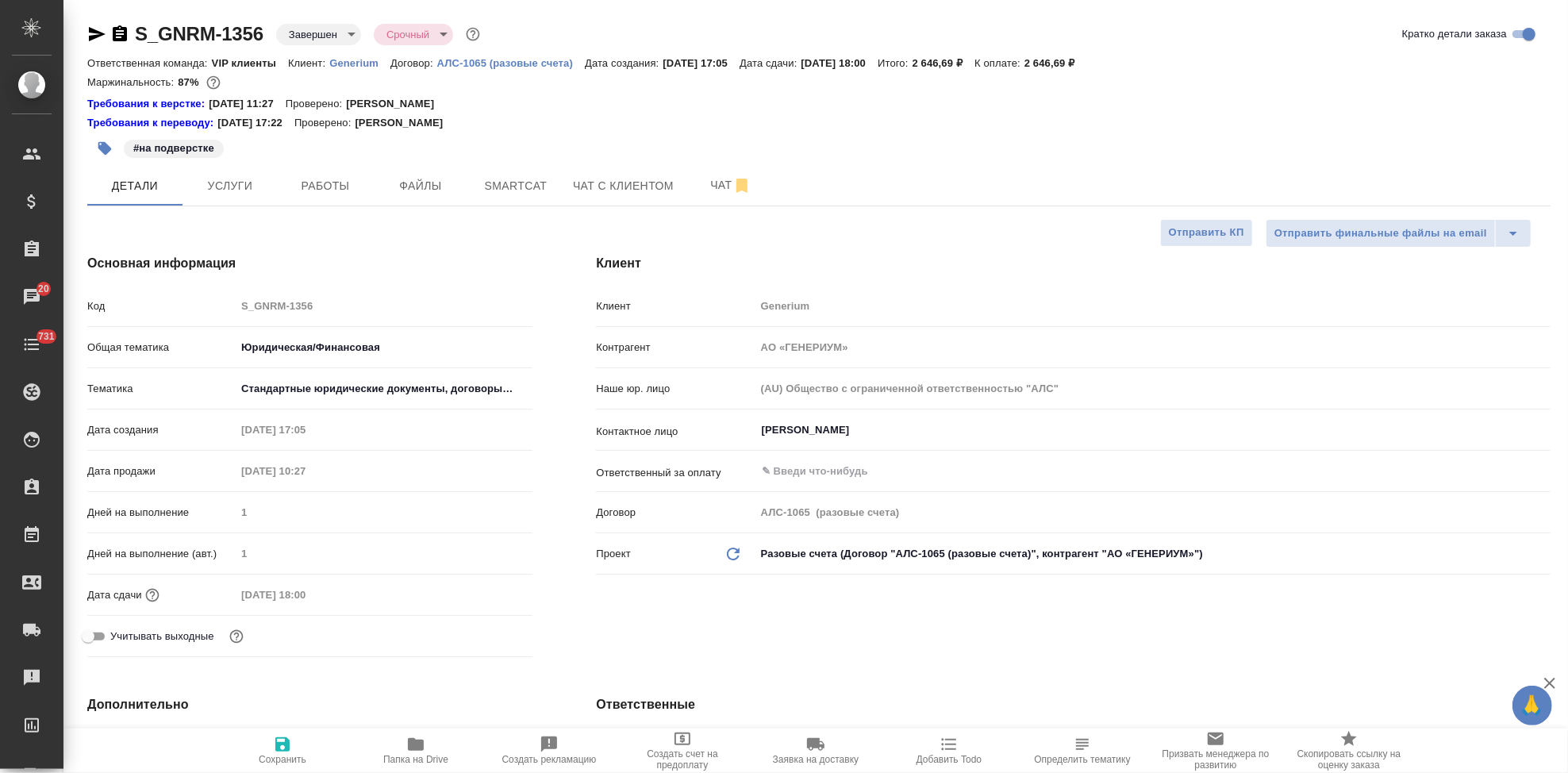
type textarea "x"
click at [692, 166] on button "Чат" at bounding box center [731, 185] width 96 height 40
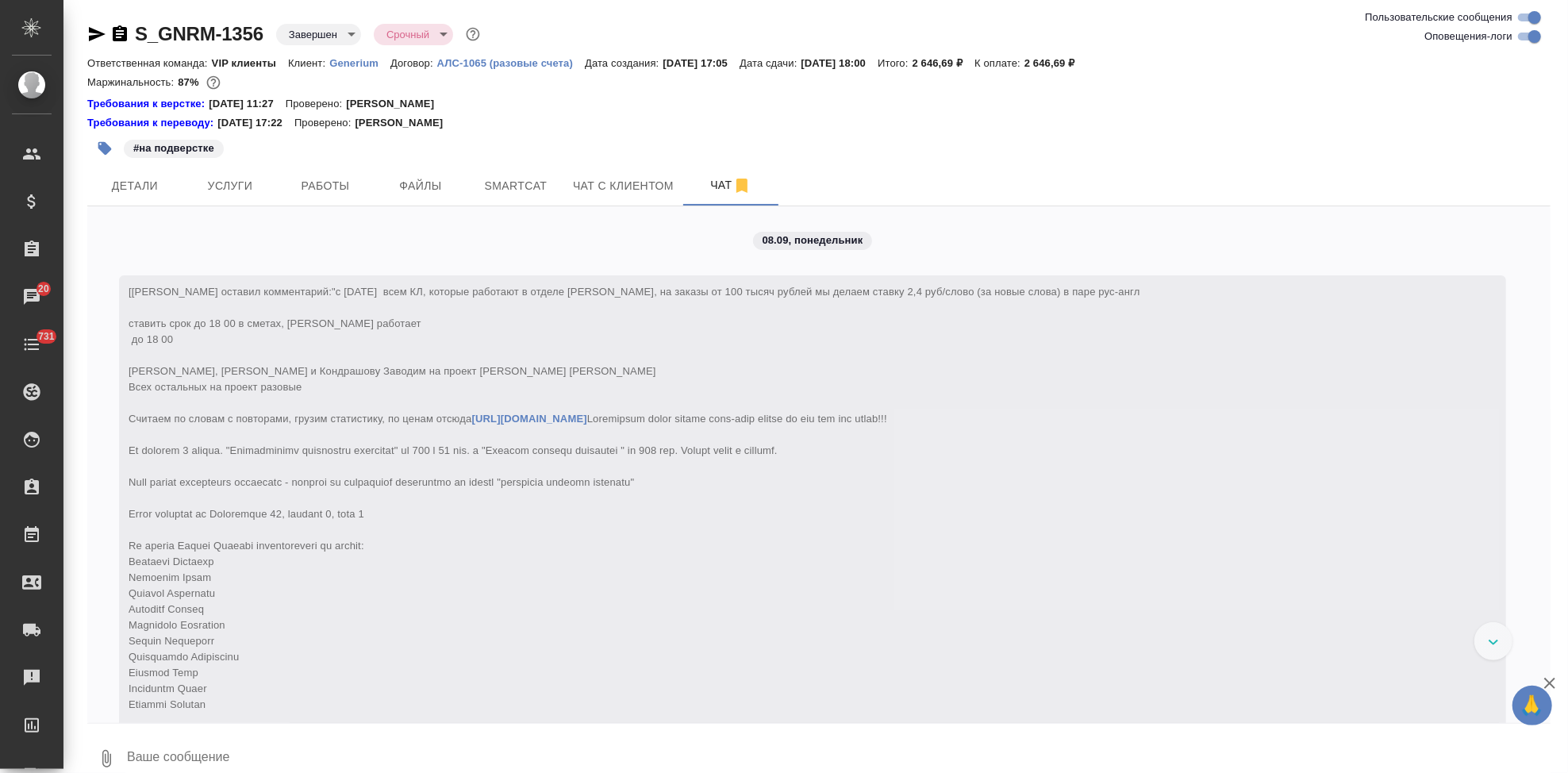
click at [454, 742] on textarea at bounding box center [838, 758] width 1425 height 54
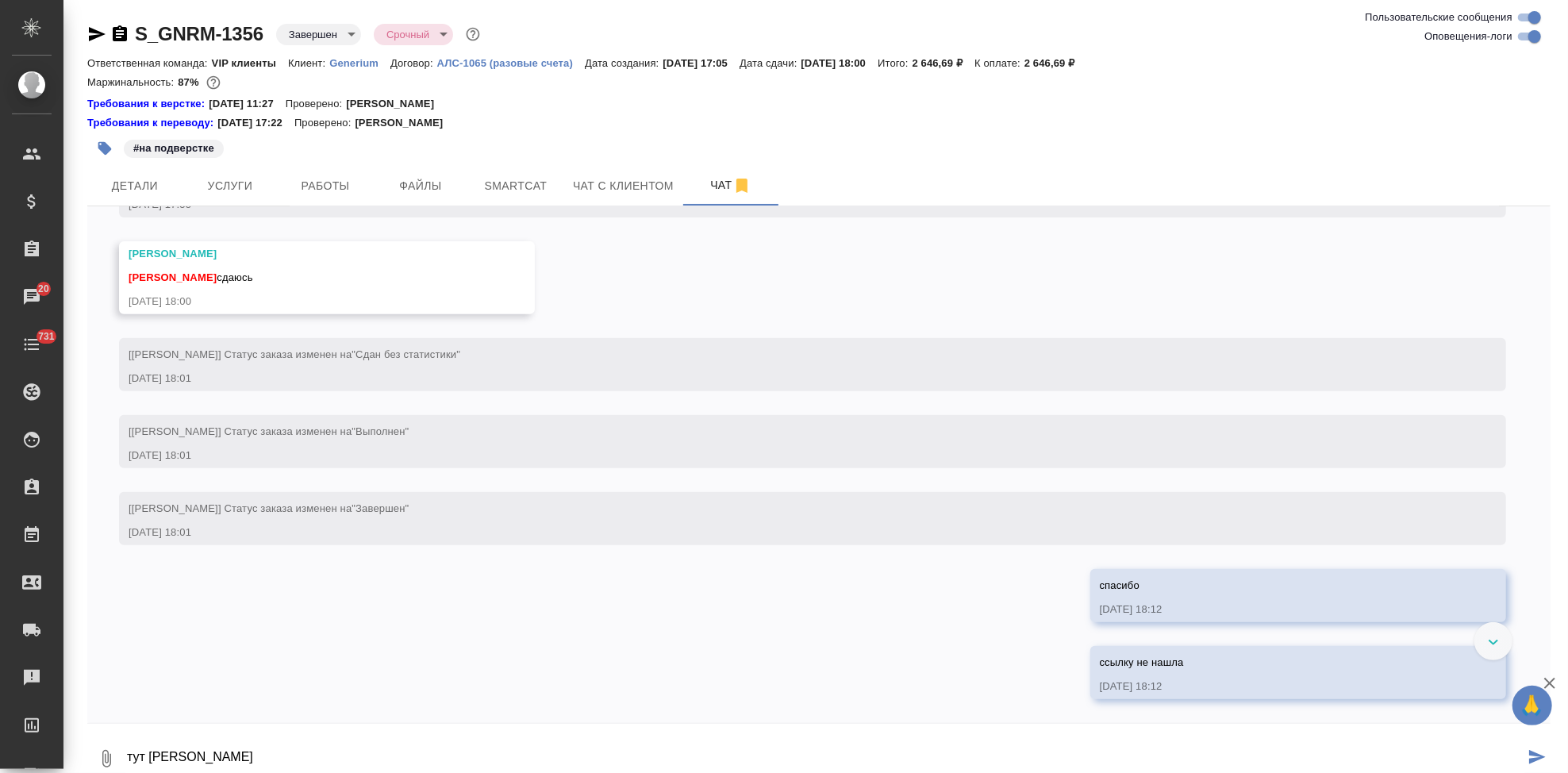
scroll to position [9987, 0]
paste textarea "[URL][DOMAIN_NAME]"
type textarea "тут вщяла https://drive.awatera.com/apps/files/?dir=/Shares/Generium/Orders/S_G…"
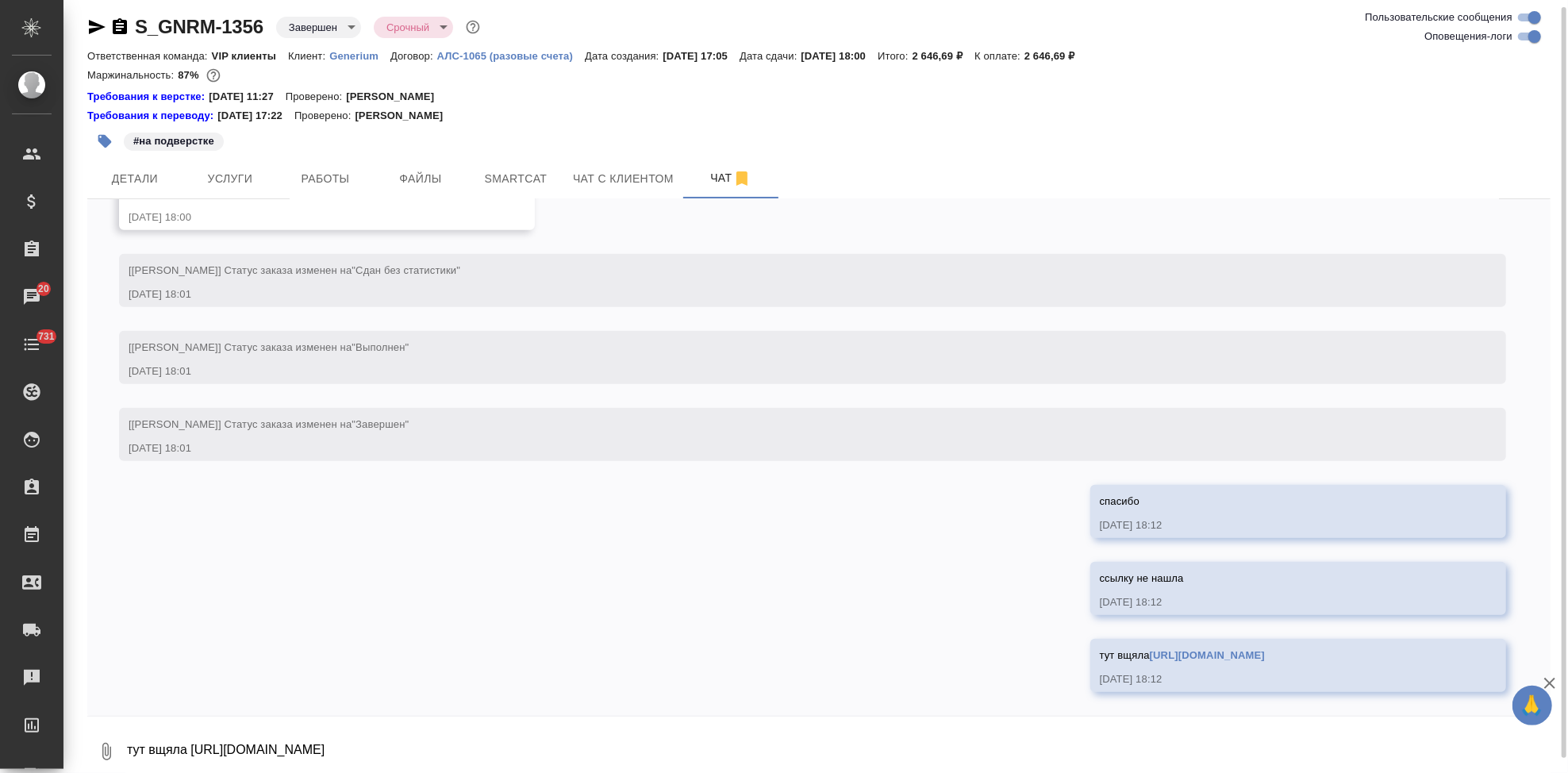
scroll to position [10140, 0]
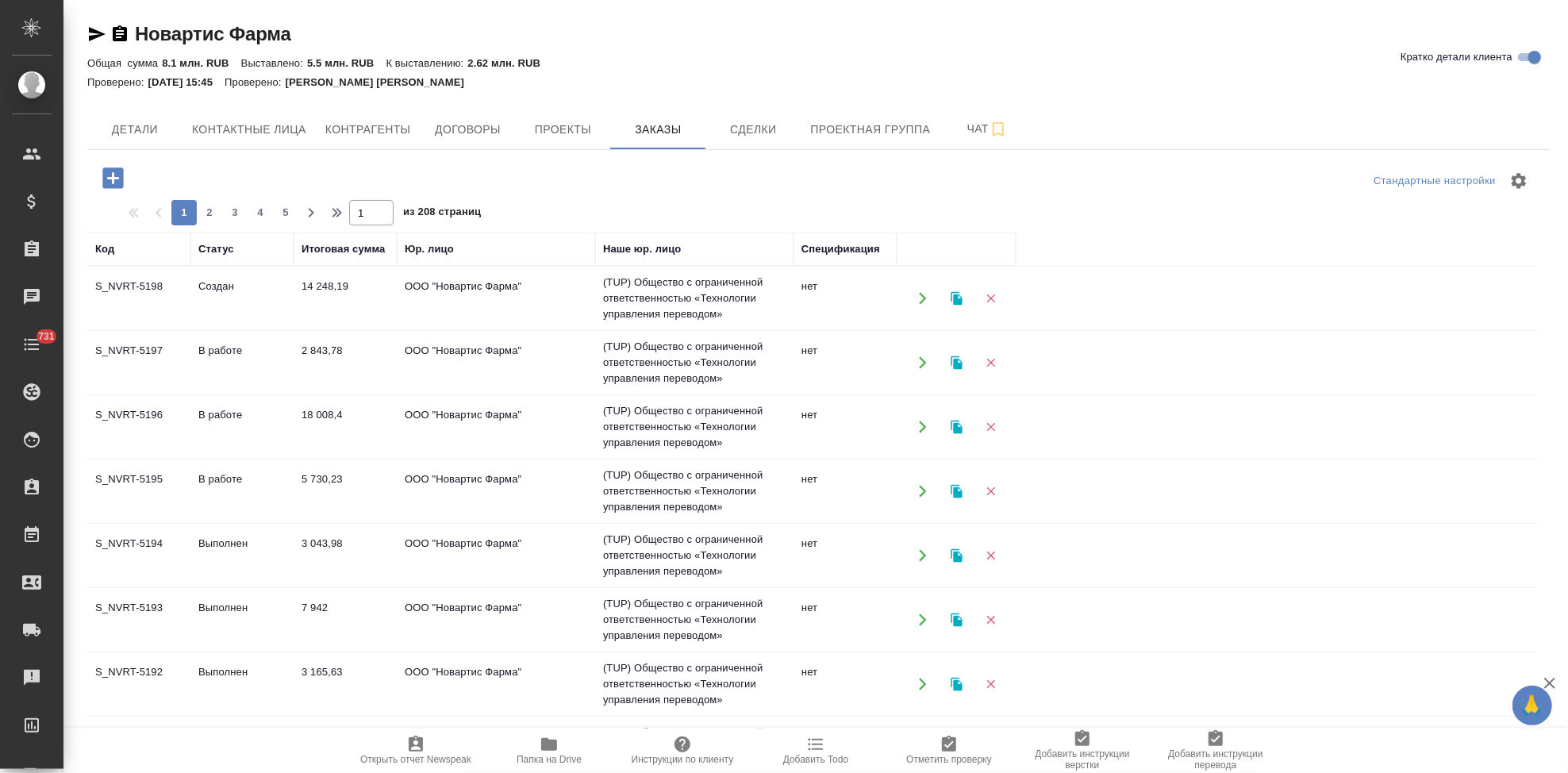
click at [222, 316] on td "Создан" at bounding box center [242, 298] width 103 height 56
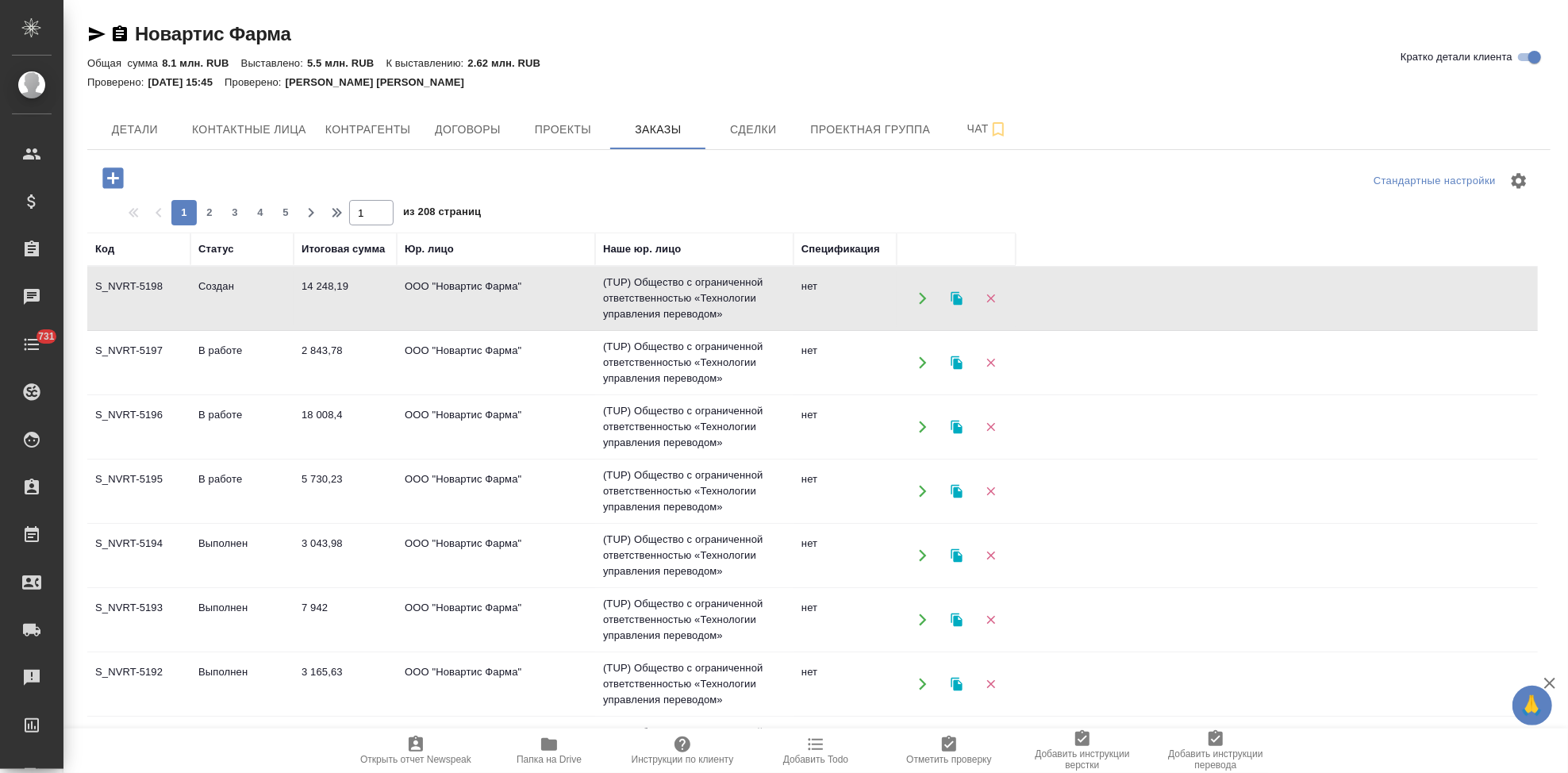
click at [222, 316] on td "Создан" at bounding box center [242, 298] width 103 height 56
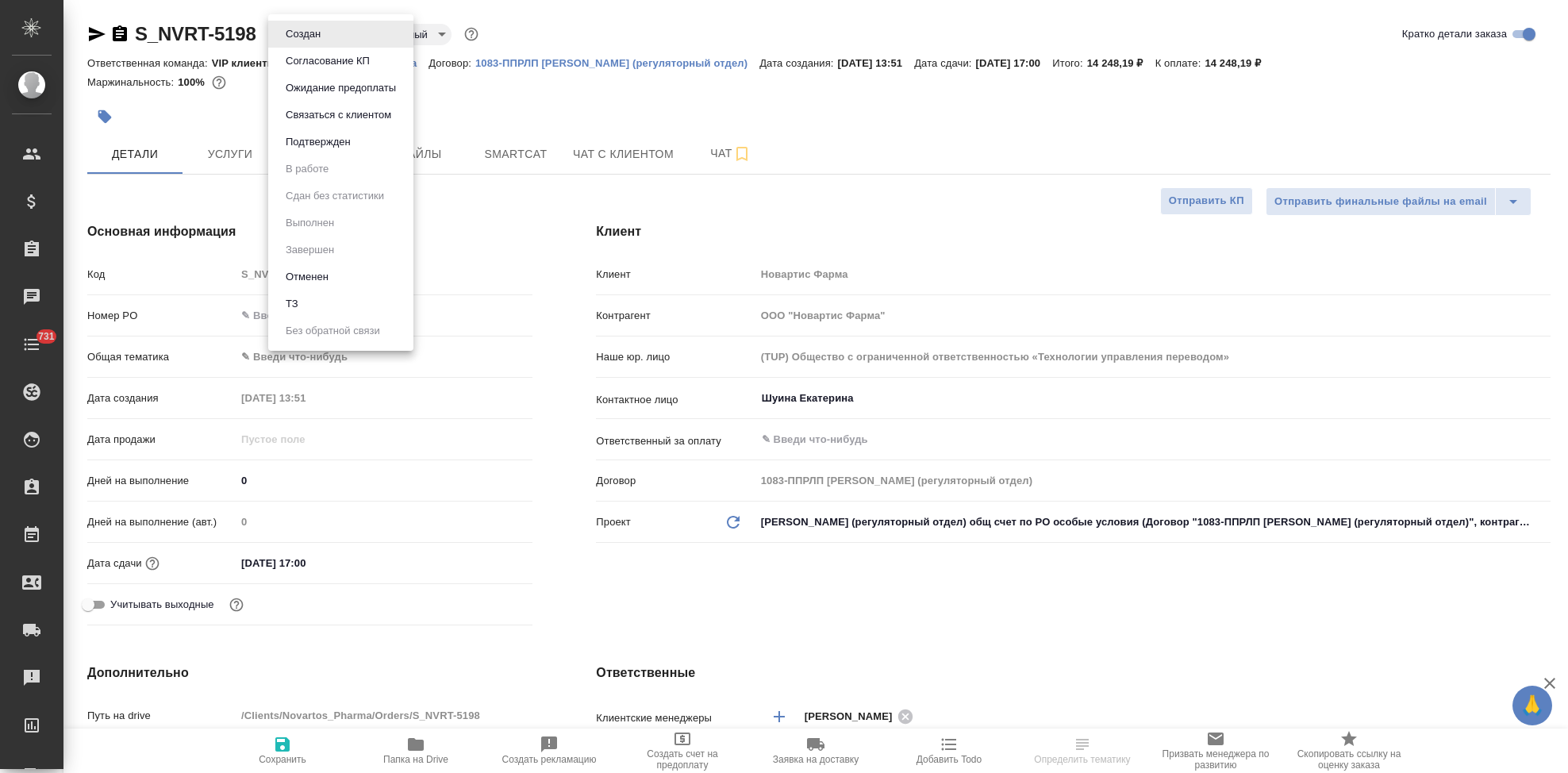
select select "RU"
click at [333, 138] on button "Подтвержден" at bounding box center [318, 143] width 74 height 18
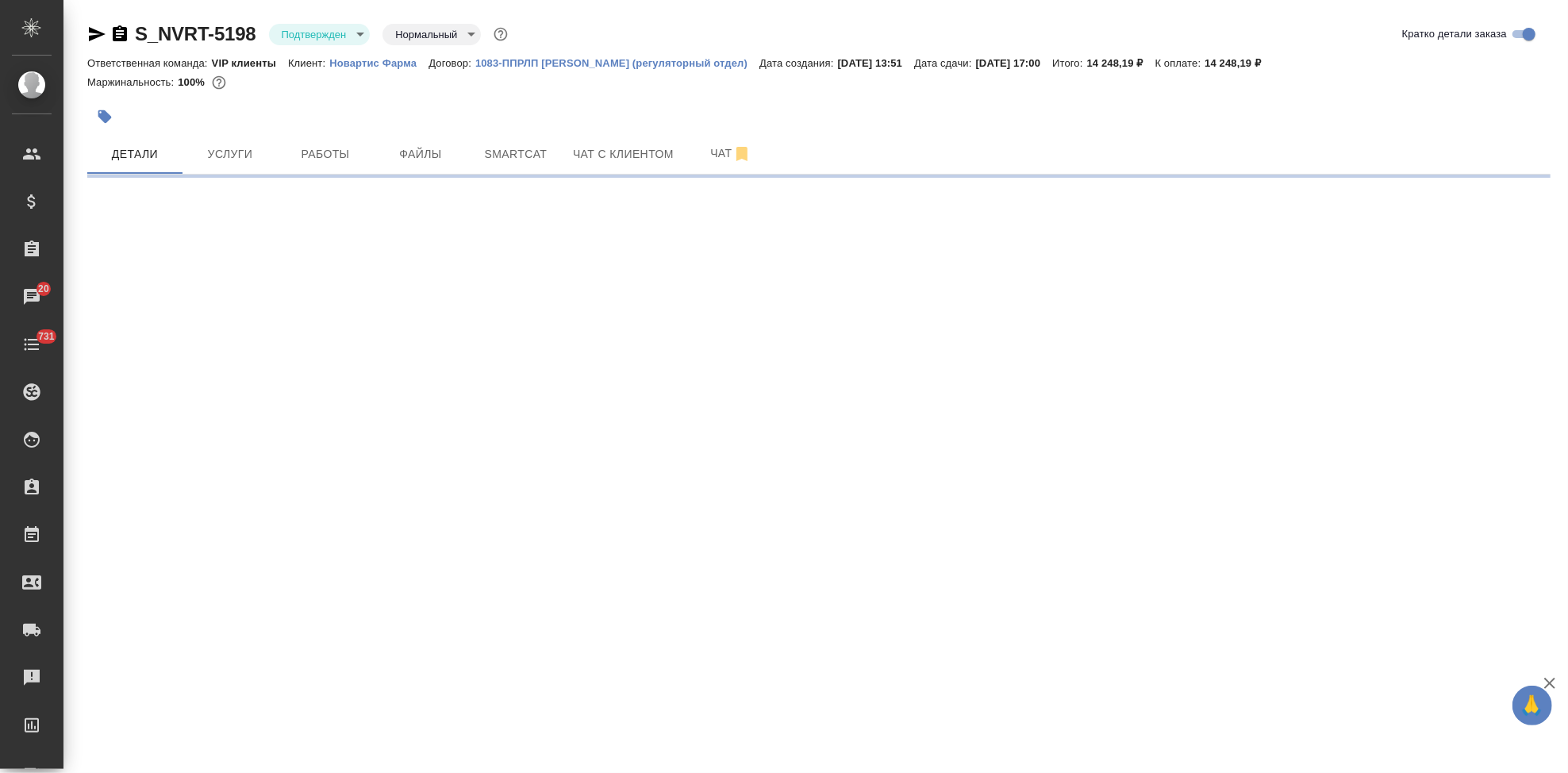
select select "RU"
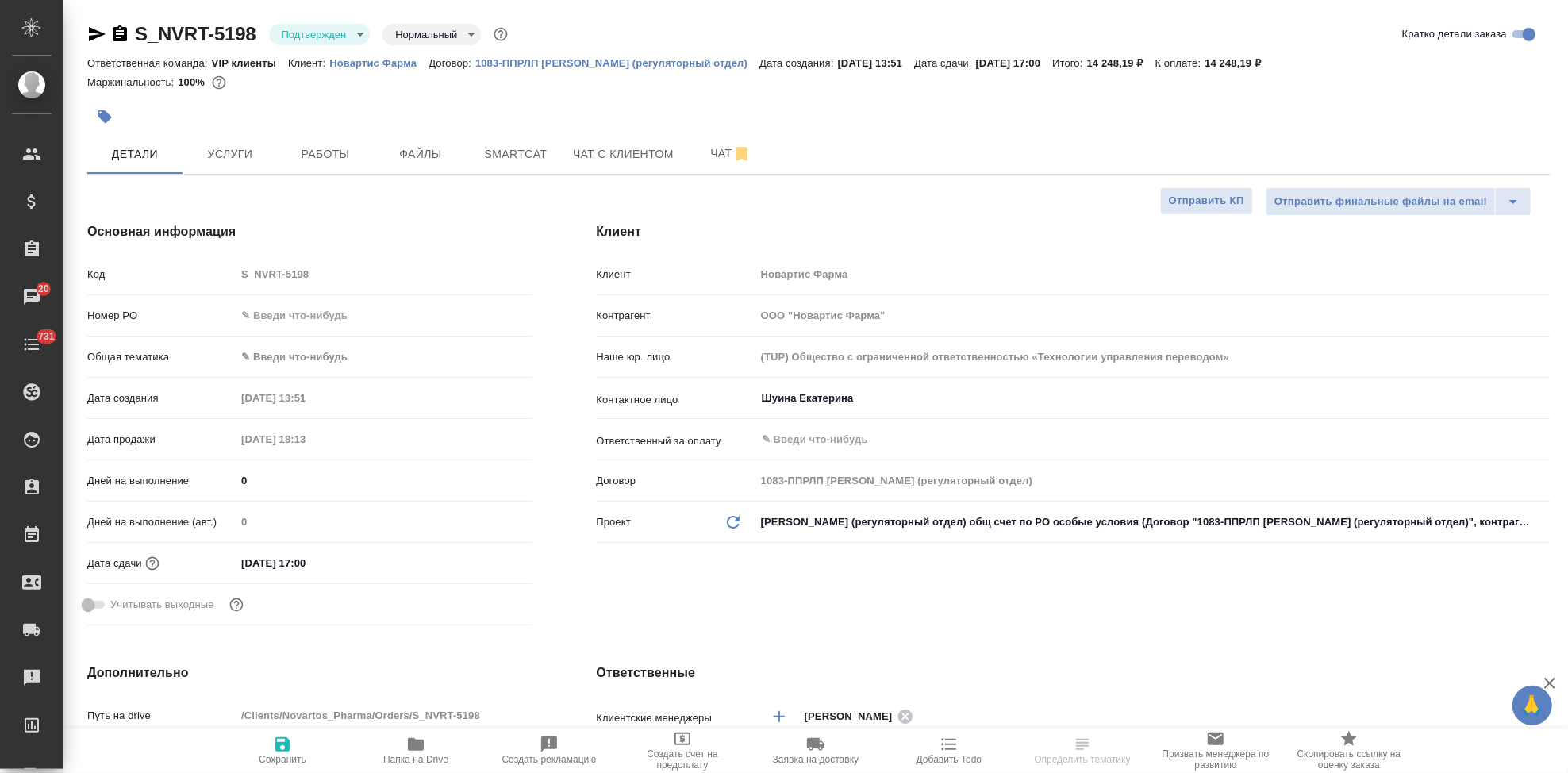
type textarea "x"
click at [687, 154] on button "Чат" at bounding box center [731, 153] width 96 height 40
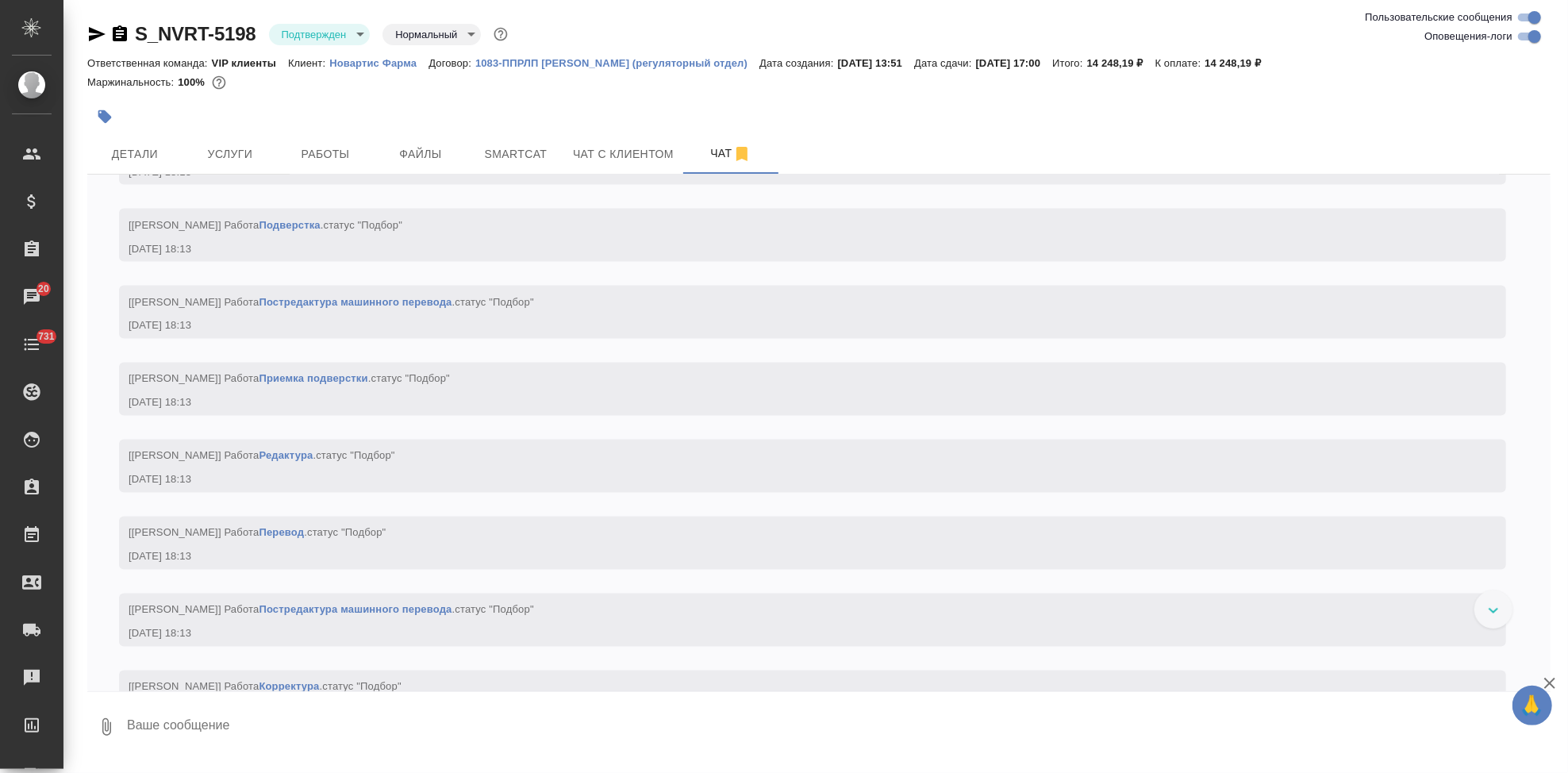
click at [363, 730] on textarea at bounding box center [838, 726] width 1425 height 54
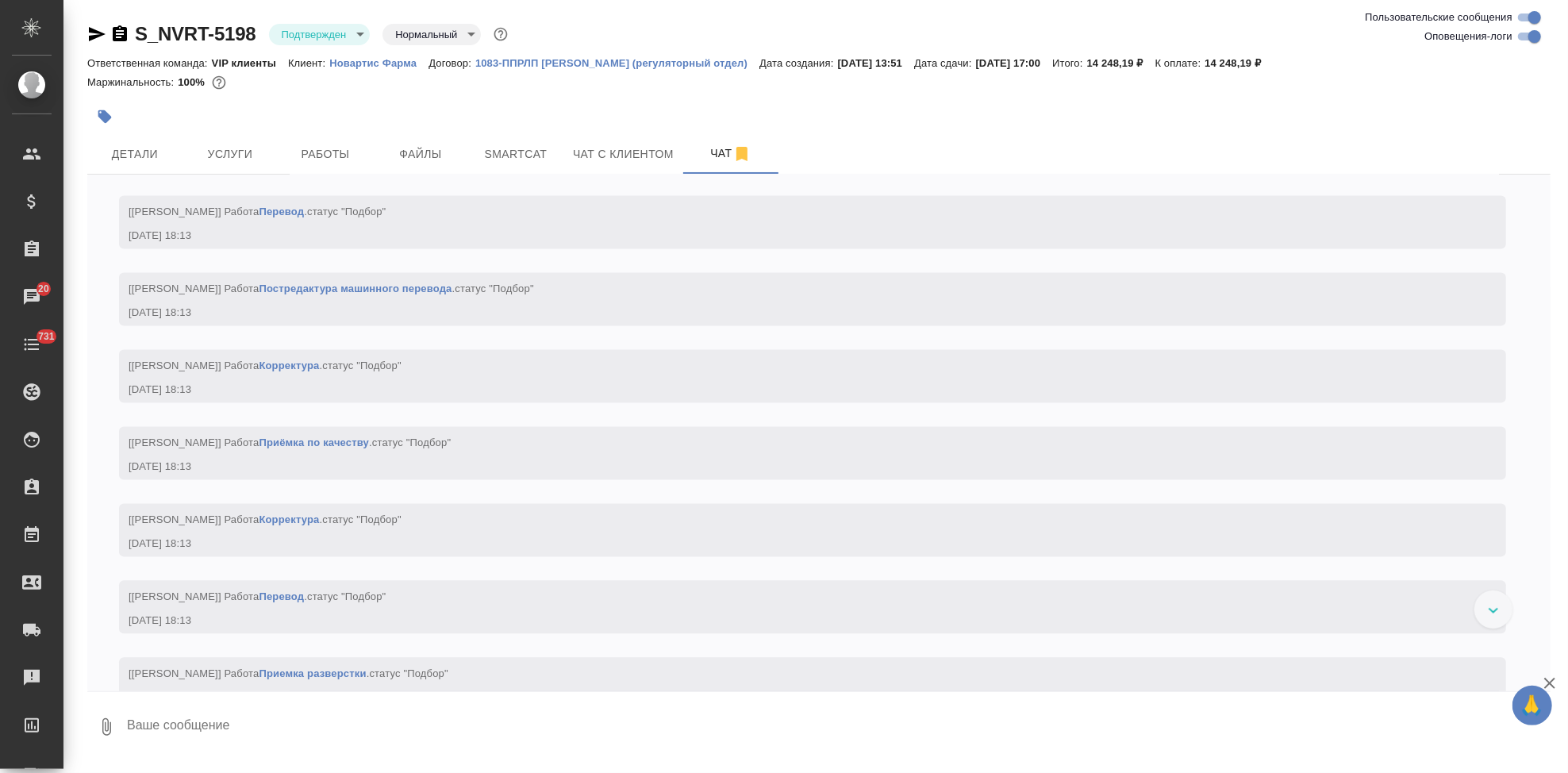
type textarea """
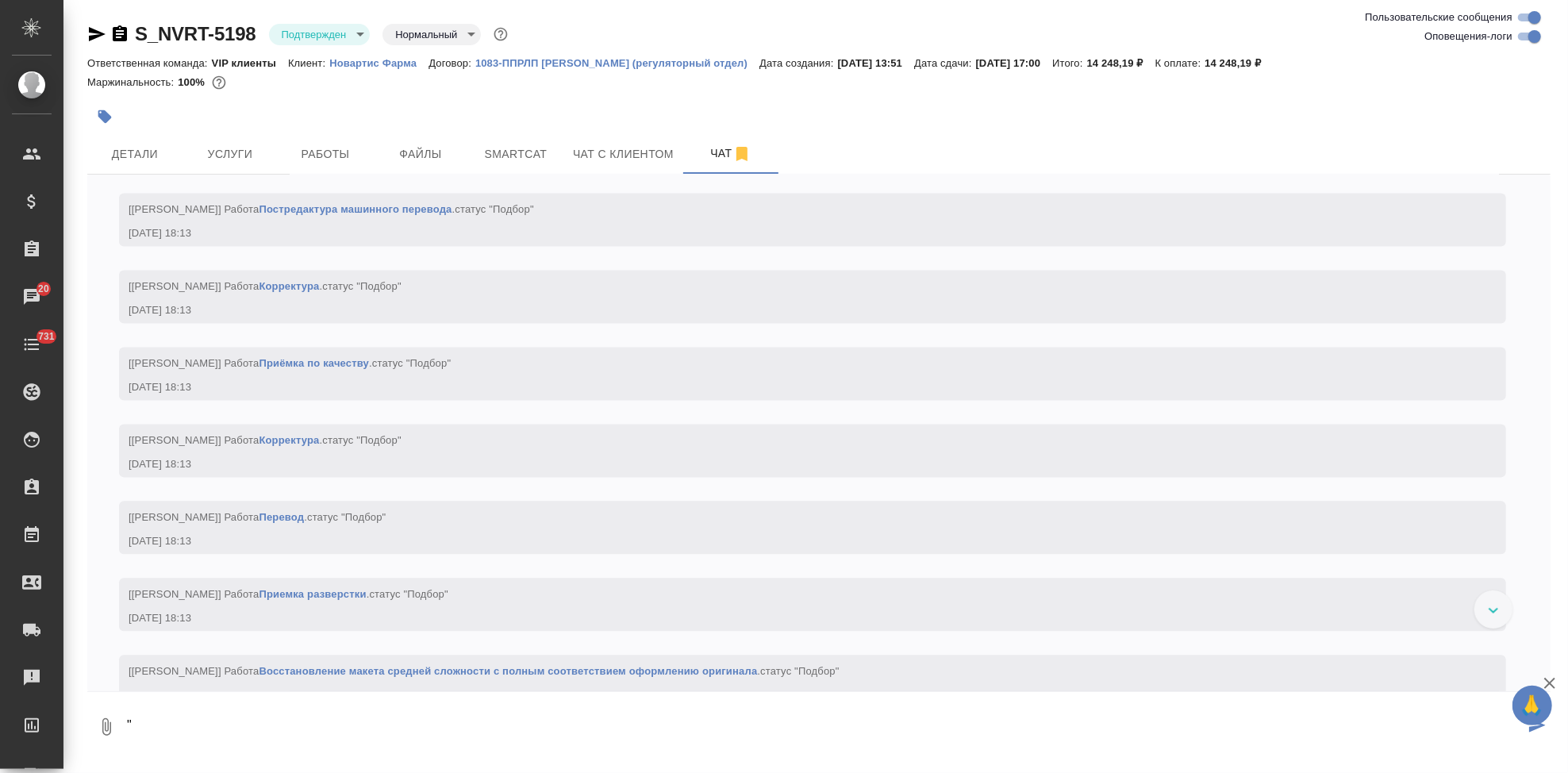
scroll to position [2589, 0]
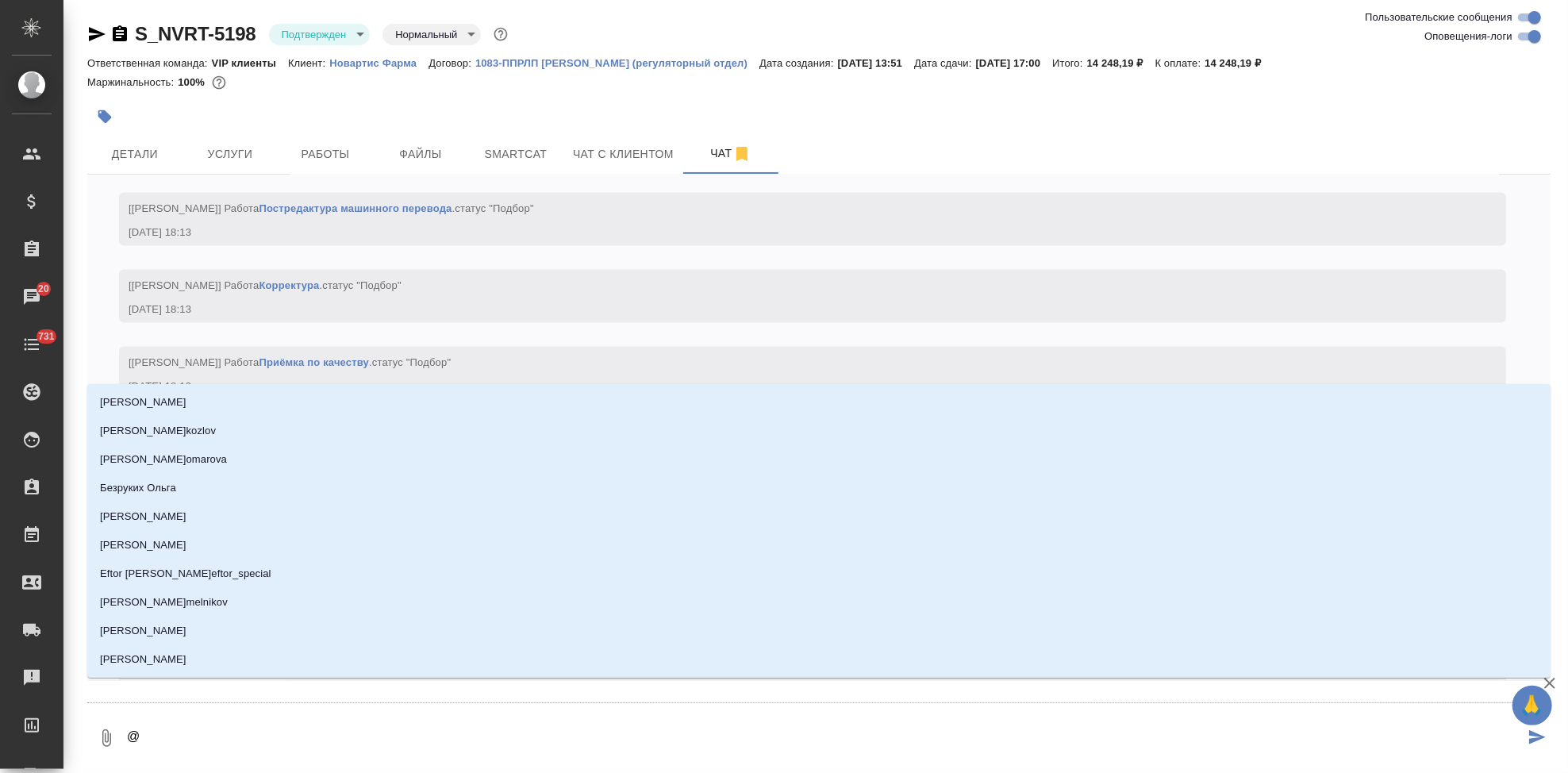
type textarea "@г"
type input "г"
type textarea "@гр"
type input "гр"
type textarea "@гра"
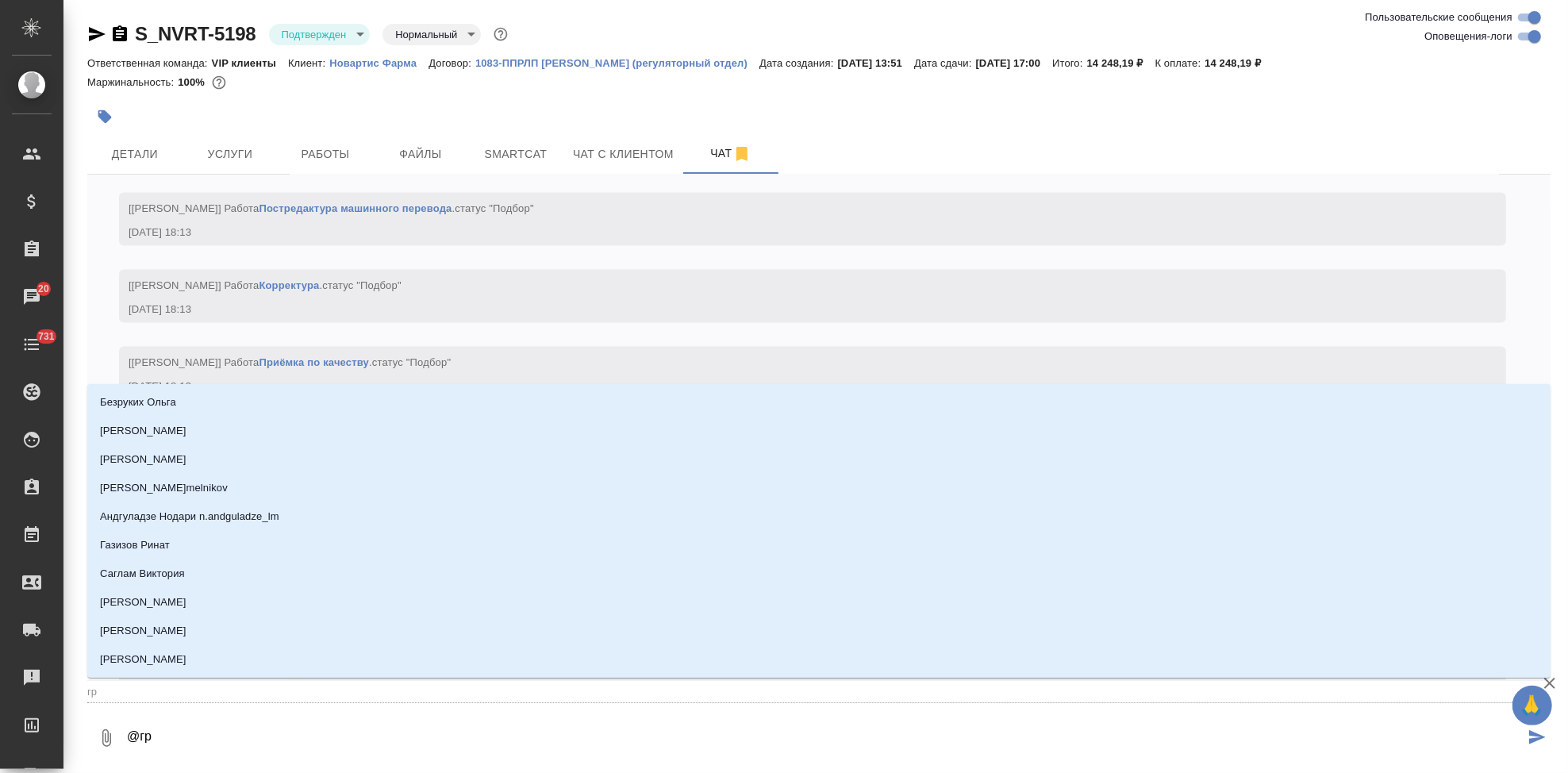
type input "гра"
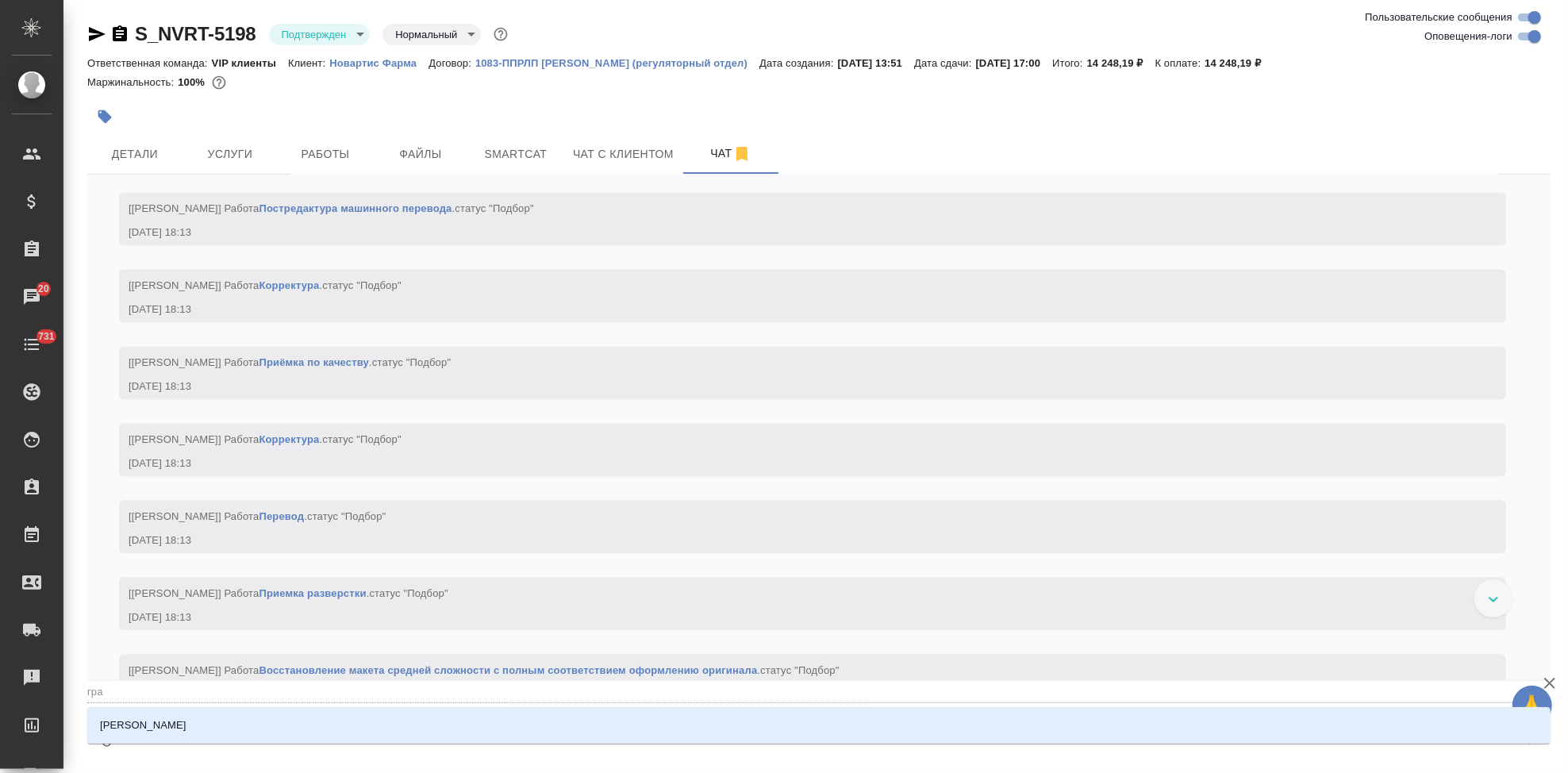
type textarea "@граь"
type input "граь"
type textarea "@гра"
type input "гра"
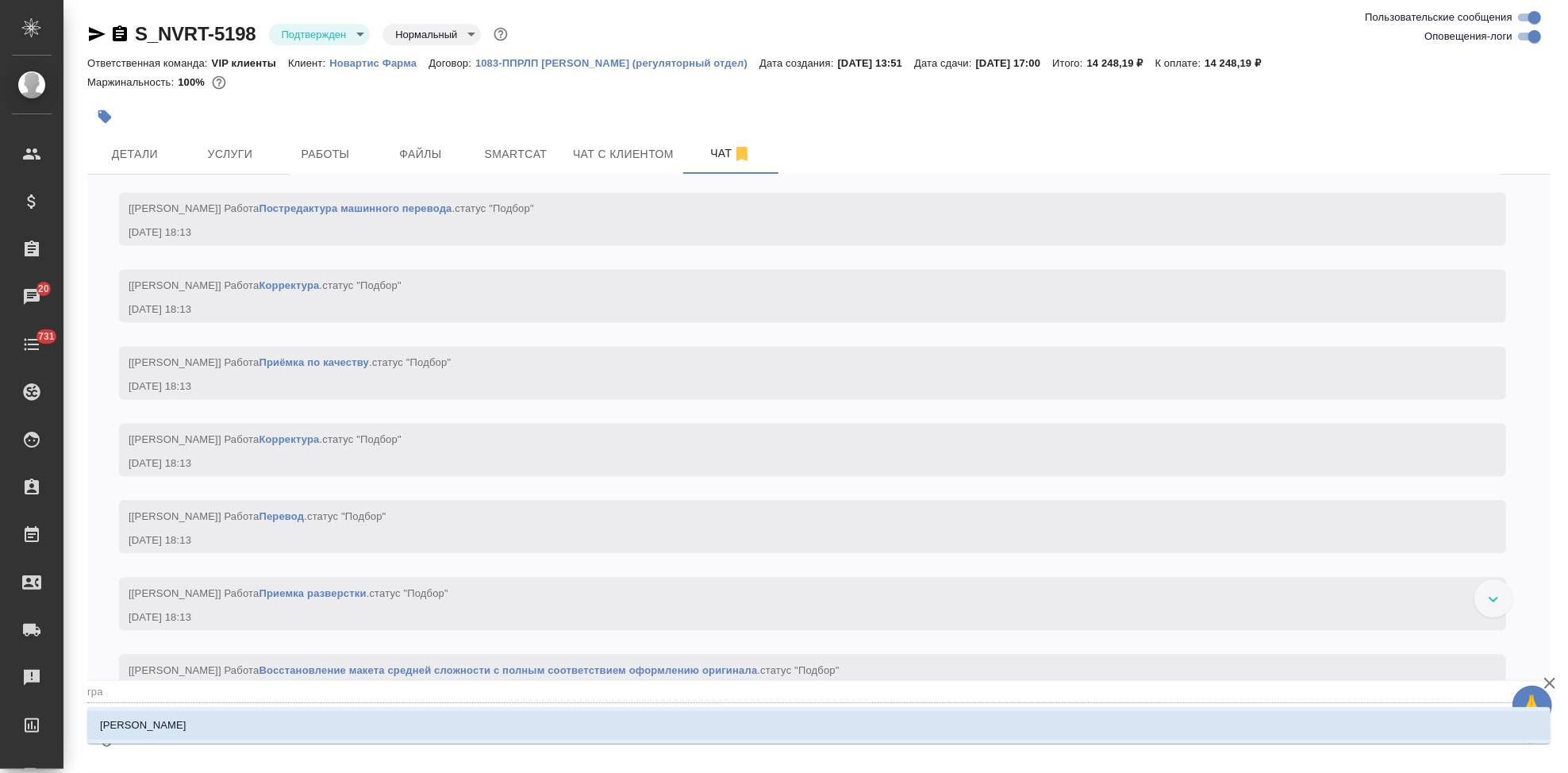
click at [785, 731] on li "[PERSON_NAME]" at bounding box center [819, 725] width 1463 height 28
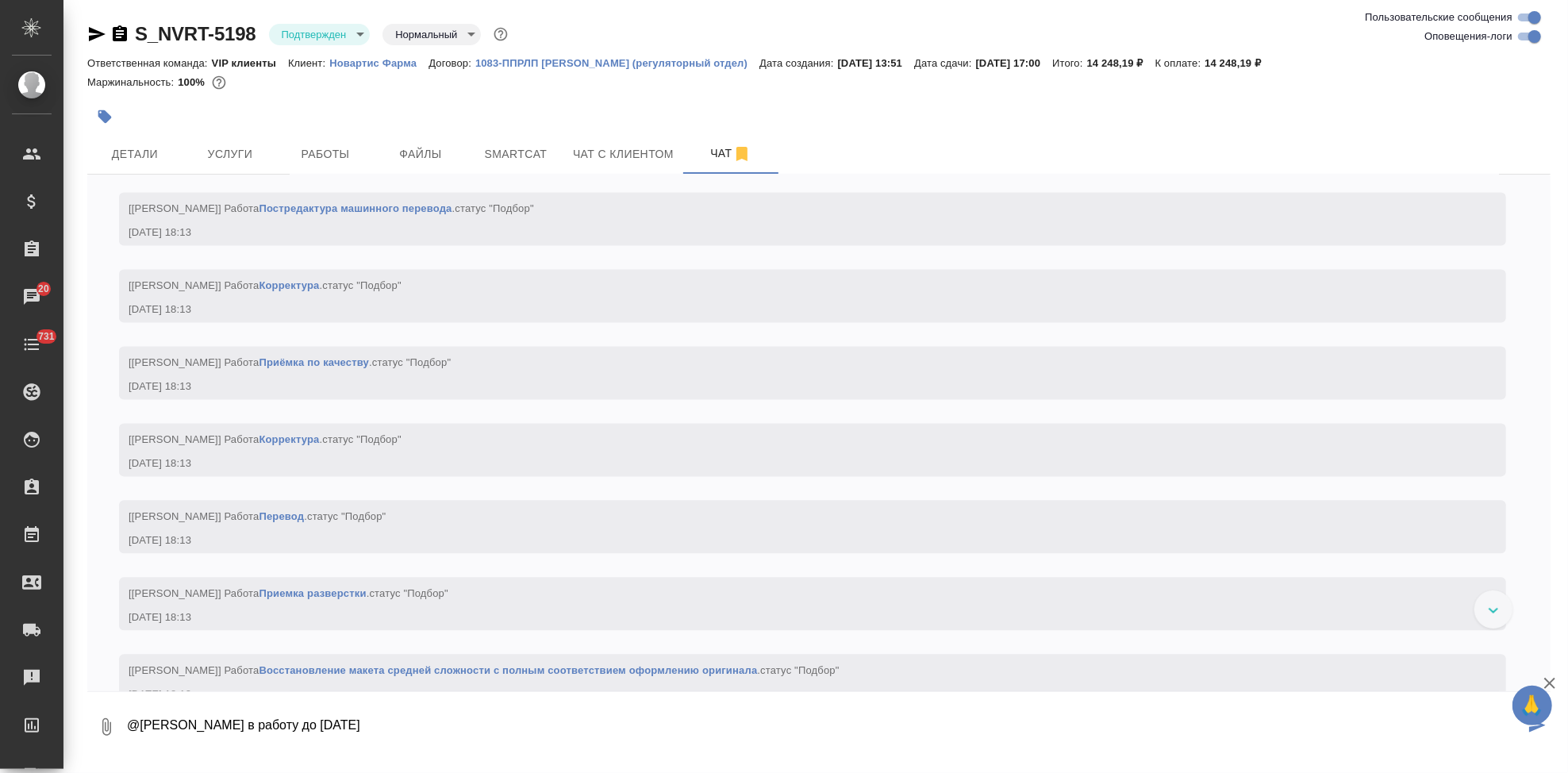
type textarea "@Грабко Мария в работу до 7 октября"
